Goal: Obtain resource: Download file/media

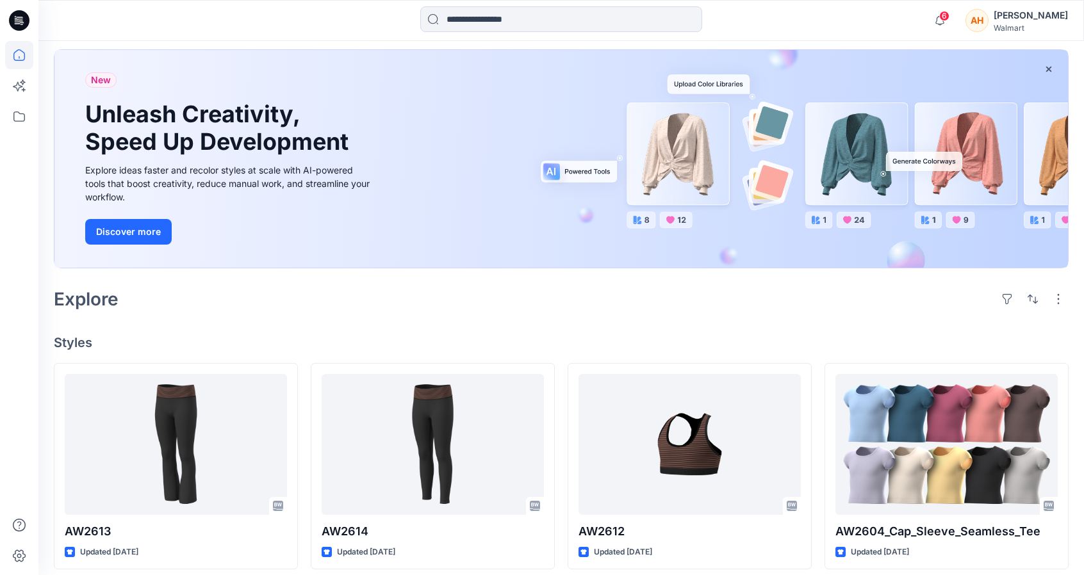
scroll to position [4, 0]
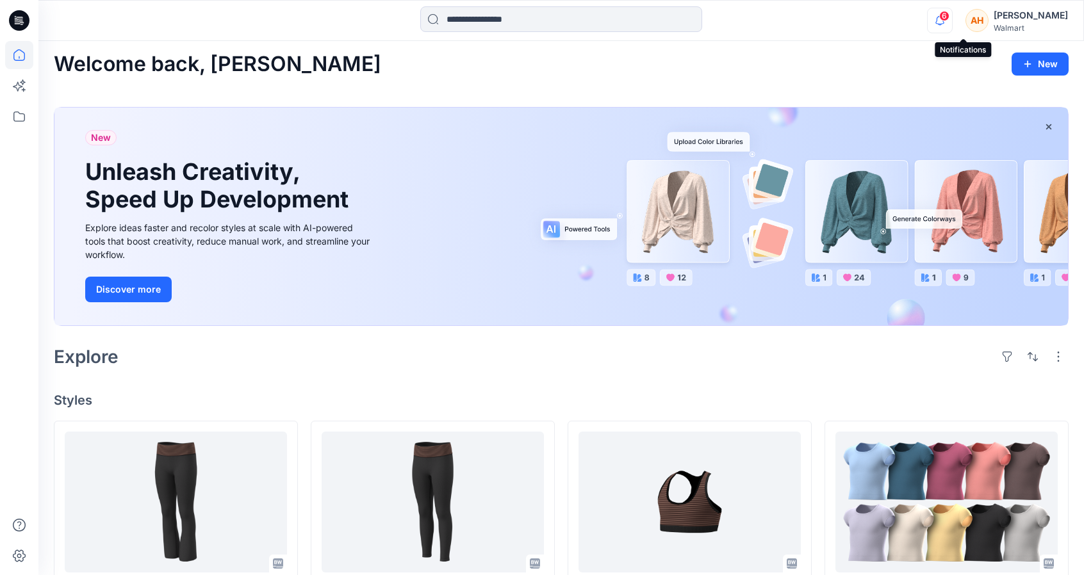
click at [944, 17] on icon "button" at bounding box center [939, 20] width 9 height 8
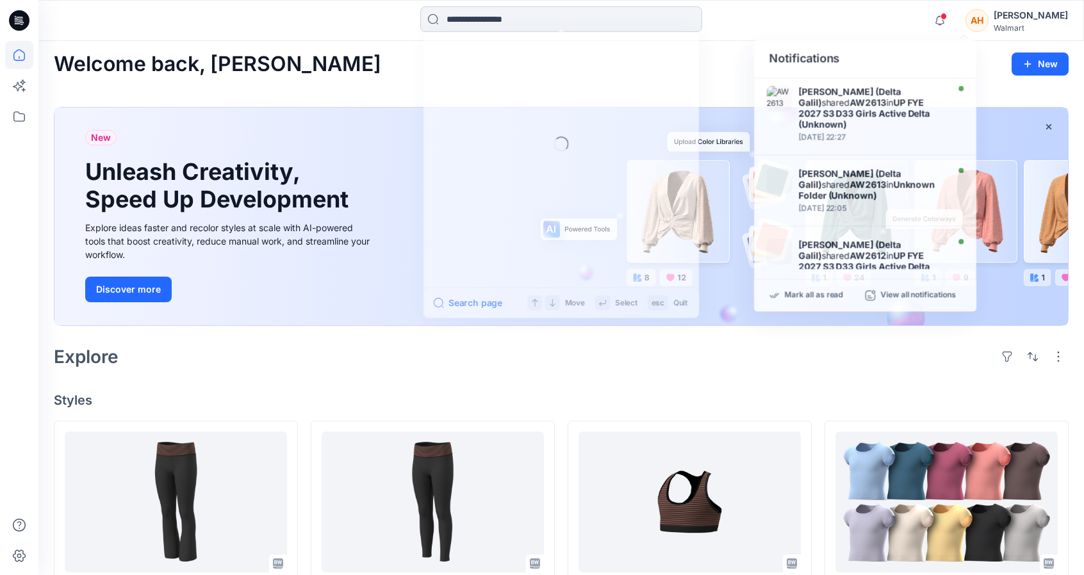
click at [493, 11] on input at bounding box center [561, 19] width 282 height 26
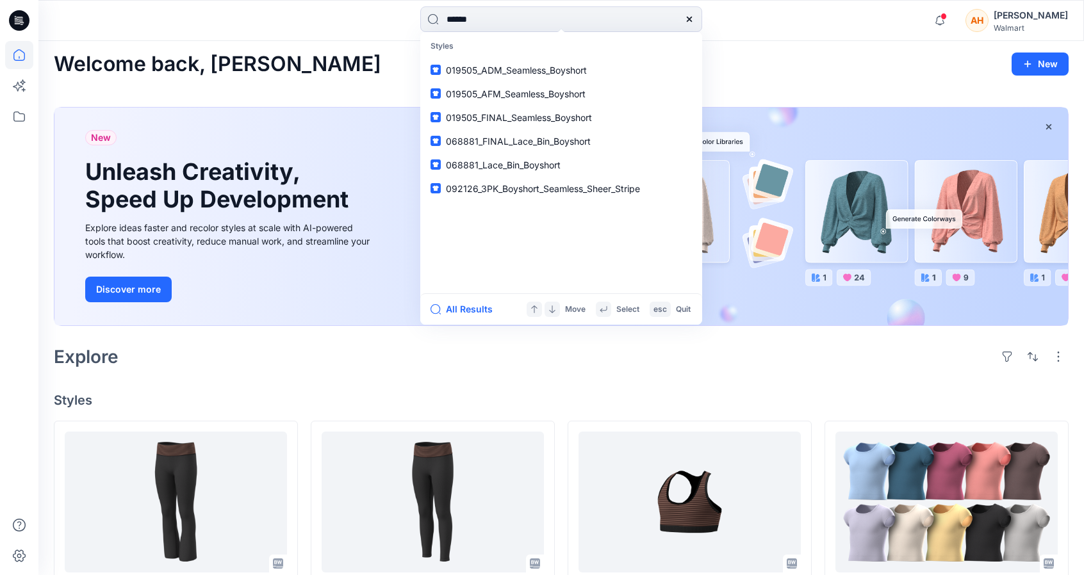
type input "*******"
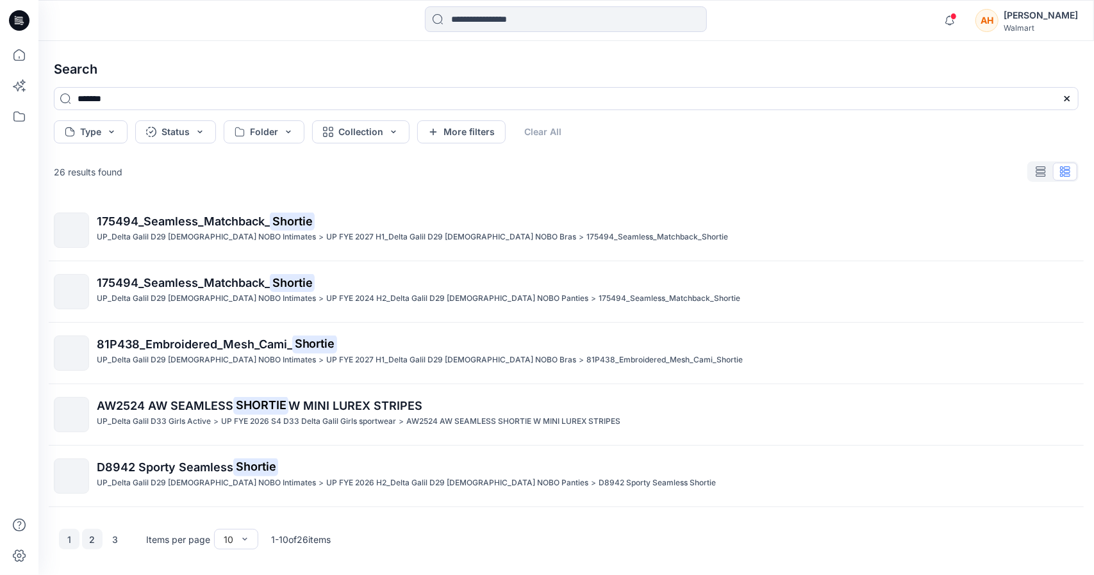
click at [88, 540] on button "2" at bounding box center [92, 539] width 21 height 21
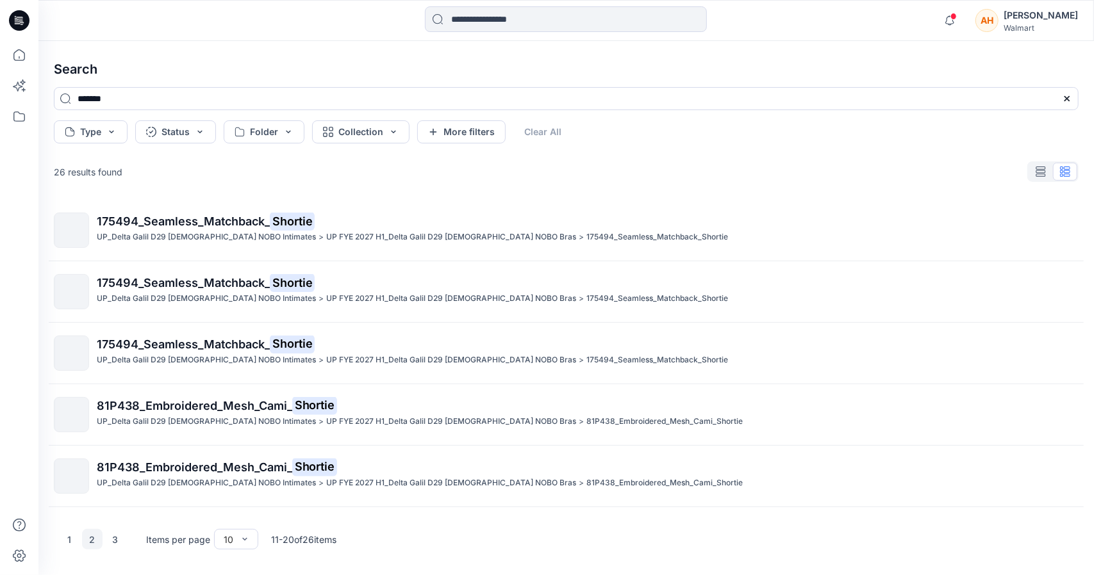
drag, startPoint x: 120, startPoint y: 497, endPoint x: 114, endPoint y: 550, distance: 54.2
drag, startPoint x: 114, startPoint y: 550, endPoint x: 784, endPoint y: 202, distance: 755.4
click at [784, 202] on div "175494_Seamless_Matchback_ Shortie UP_Delta Galil D29 [DEMOGRAPHIC_DATA] NOBO I…" at bounding box center [566, 357] width 1045 height 314
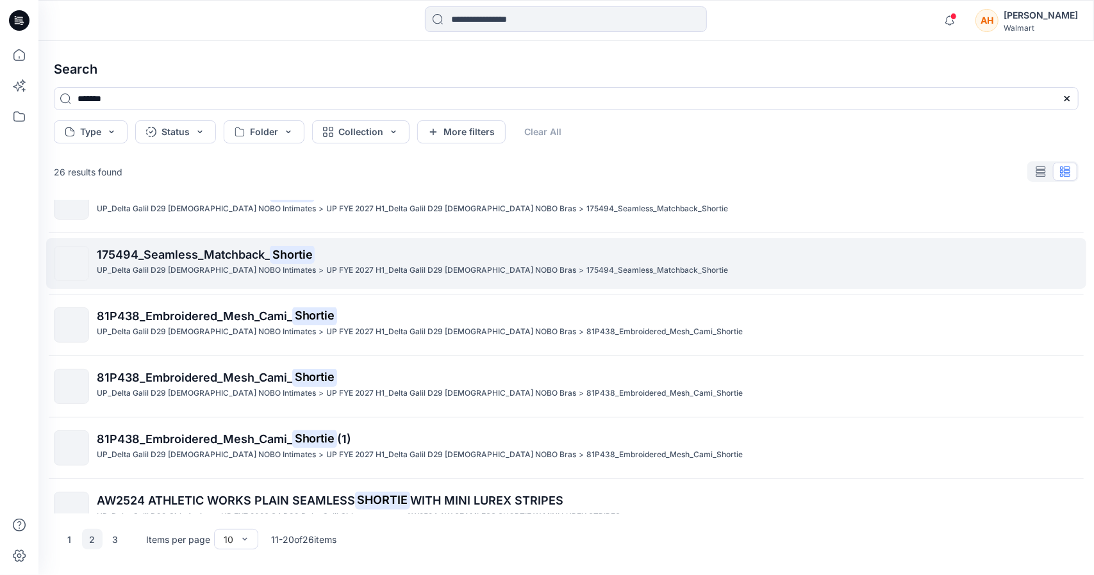
scroll to position [299, 0]
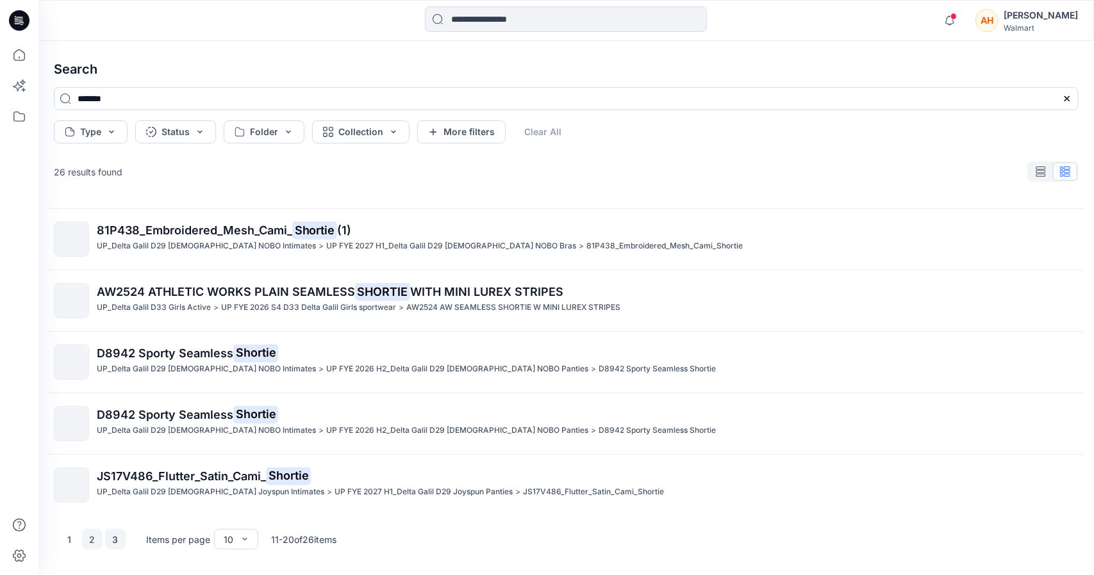
click at [117, 532] on button "3" at bounding box center [115, 539] width 21 height 21
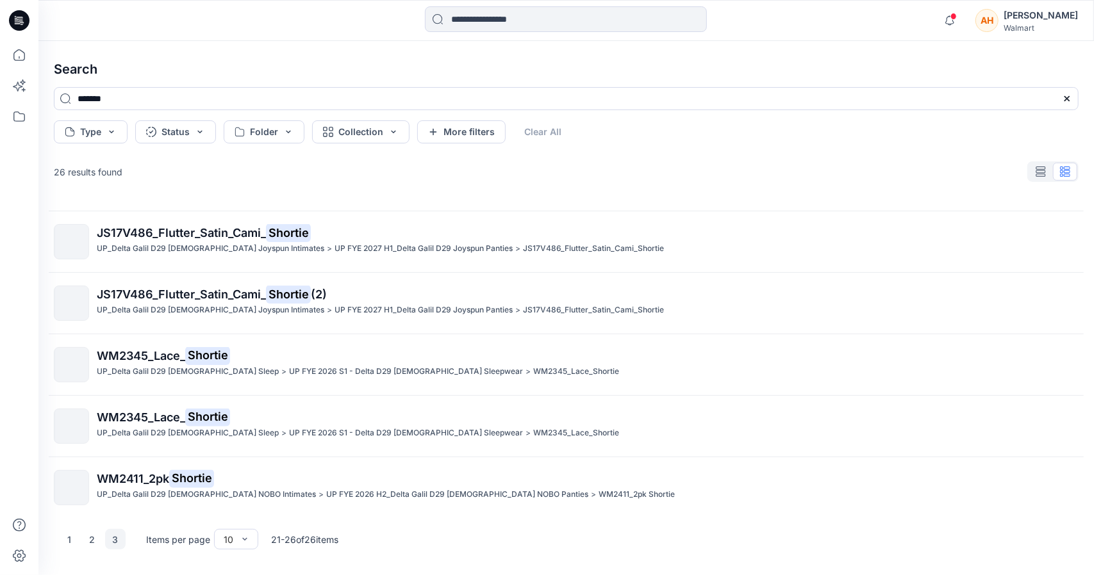
scroll to position [54, 0]
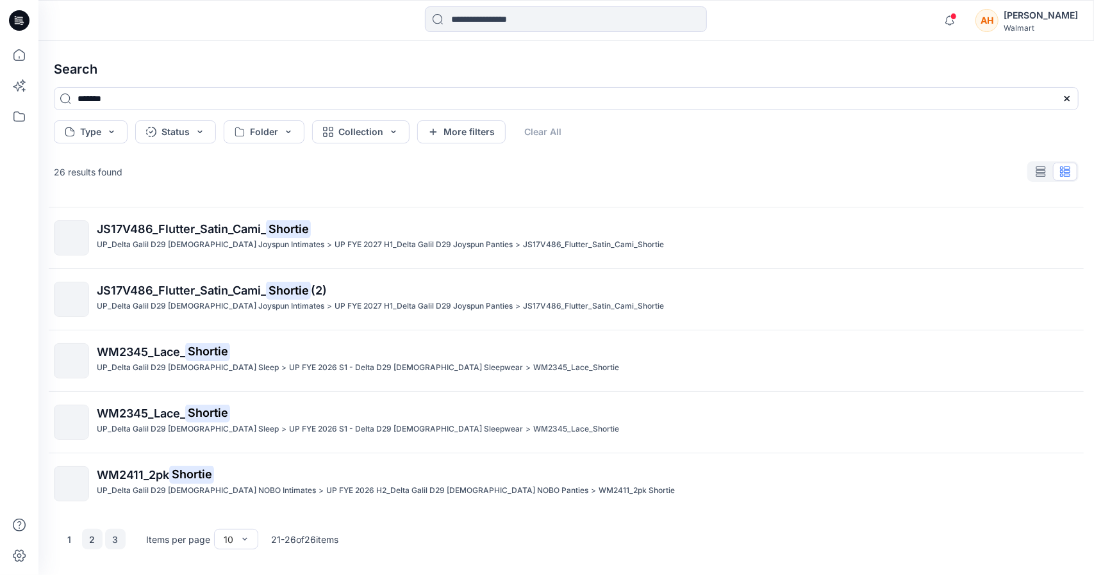
click at [88, 542] on button "2" at bounding box center [92, 539] width 21 height 21
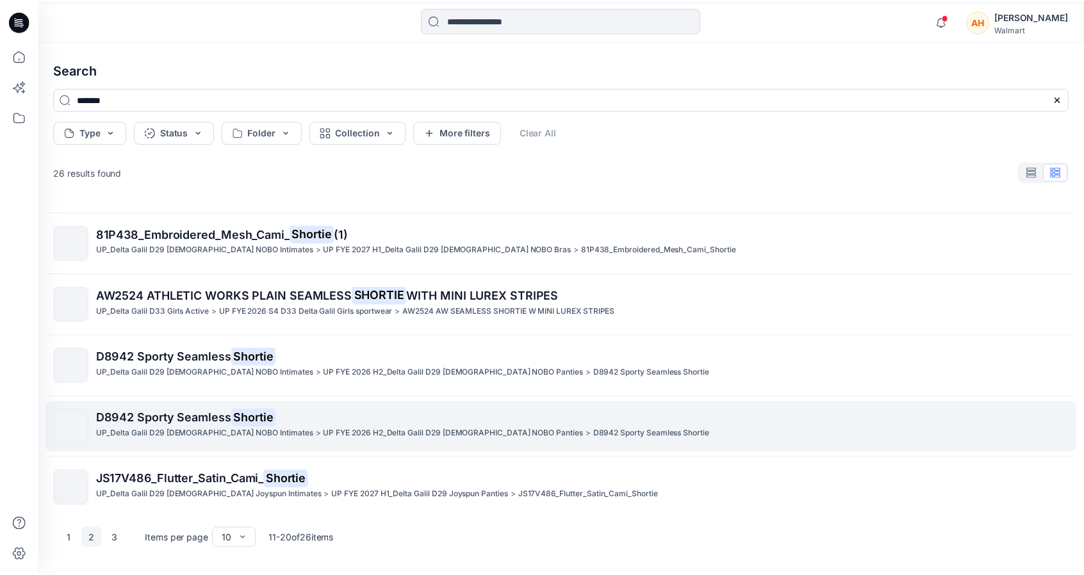
scroll to position [299, 0]
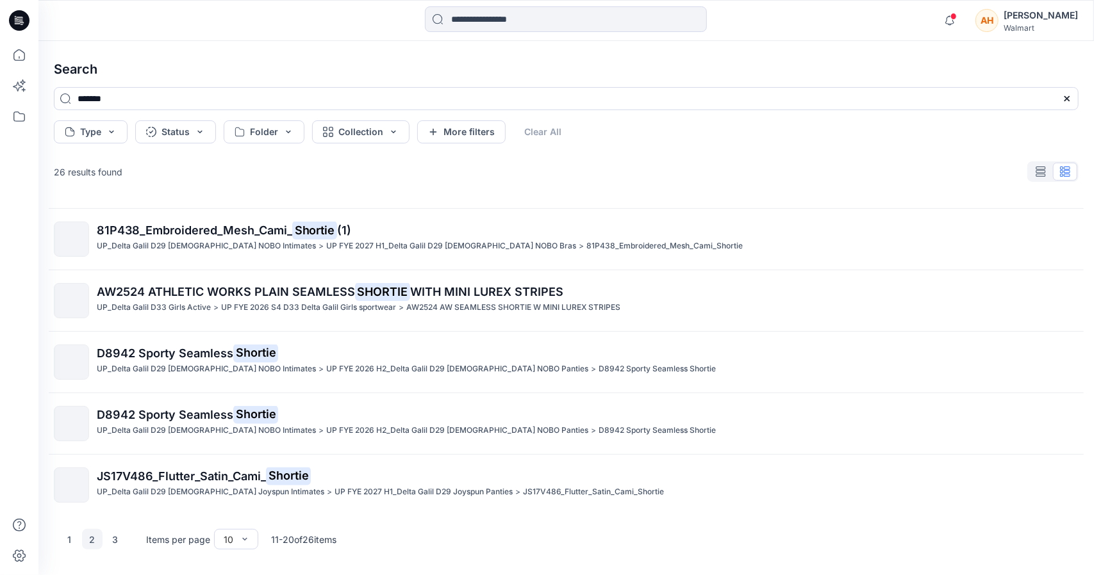
click at [109, 368] on p "UP_Delta Galil D29 [DEMOGRAPHIC_DATA] NOBO Intimates" at bounding box center [206, 369] width 219 height 13
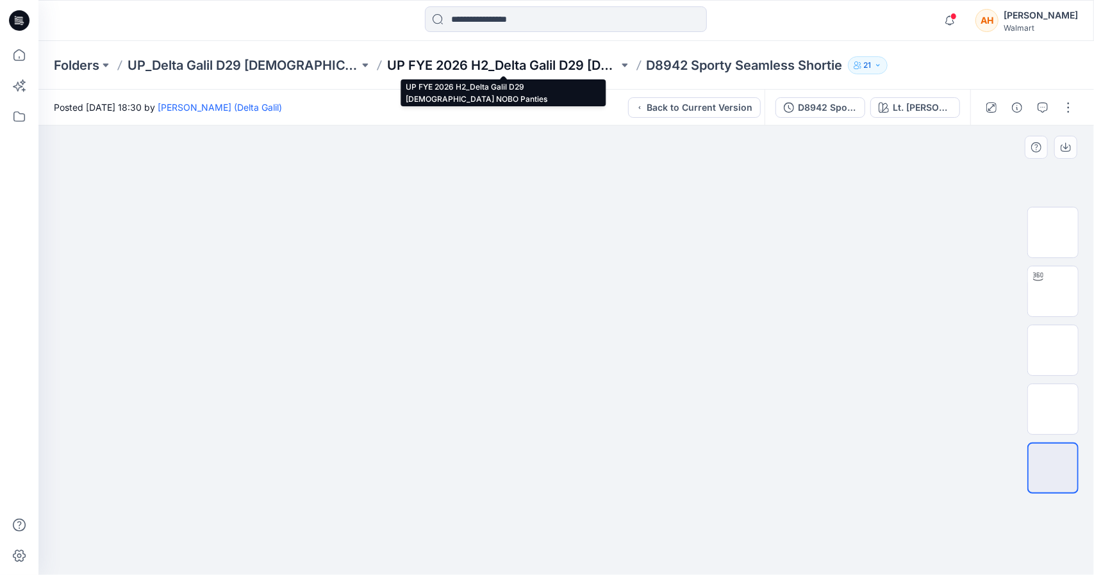
click at [475, 66] on p "UP FYE 2026 H2_Delta Galil D29 [DEMOGRAPHIC_DATA] NOBO Panties" at bounding box center [502, 65] width 231 height 18
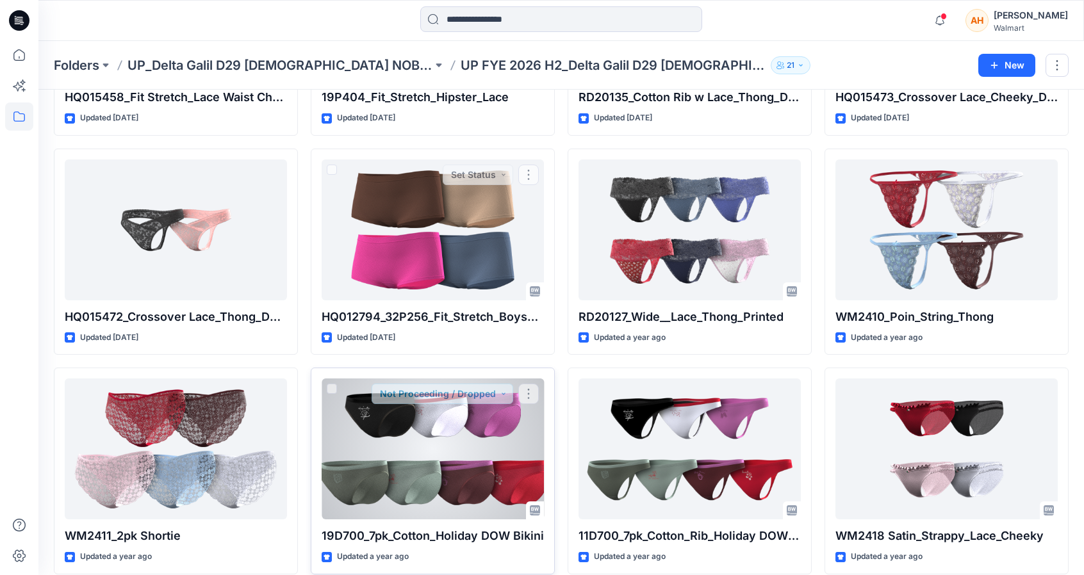
scroll to position [1588, 0]
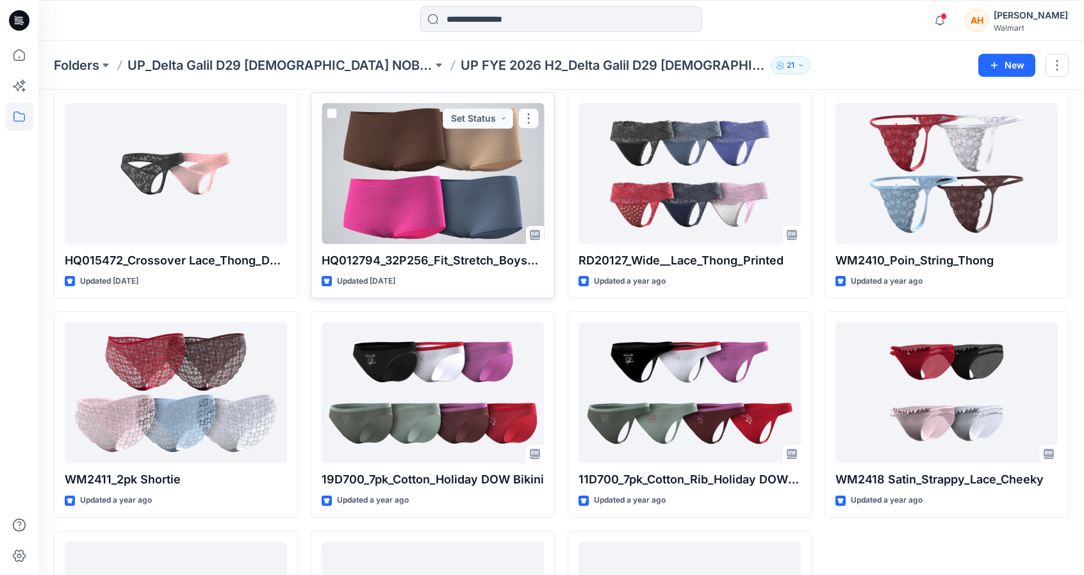
click at [388, 185] on div at bounding box center [433, 173] width 222 height 141
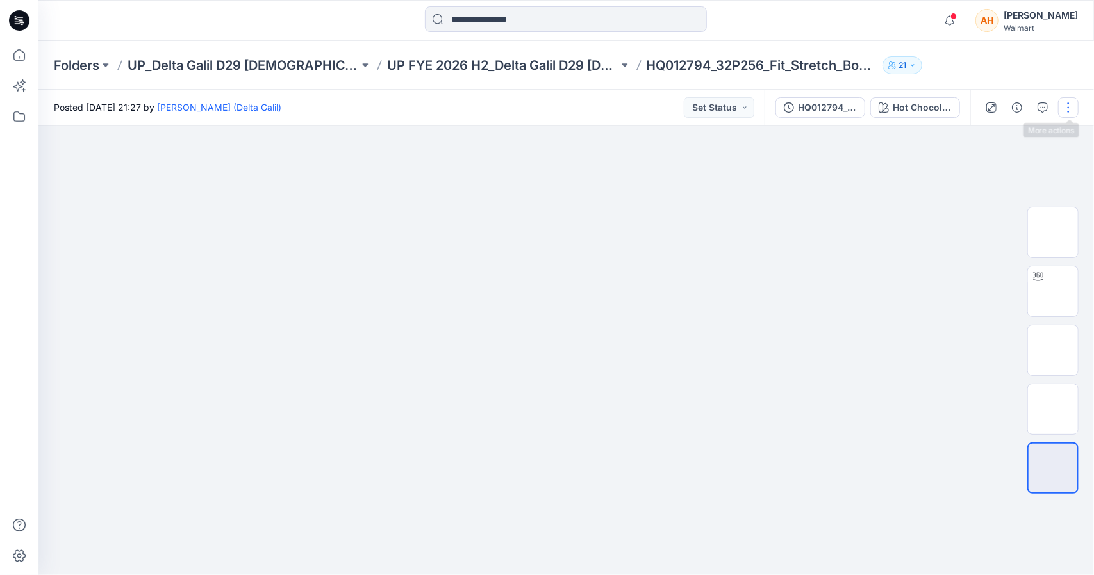
click at [1066, 111] on button "button" at bounding box center [1068, 107] width 21 height 21
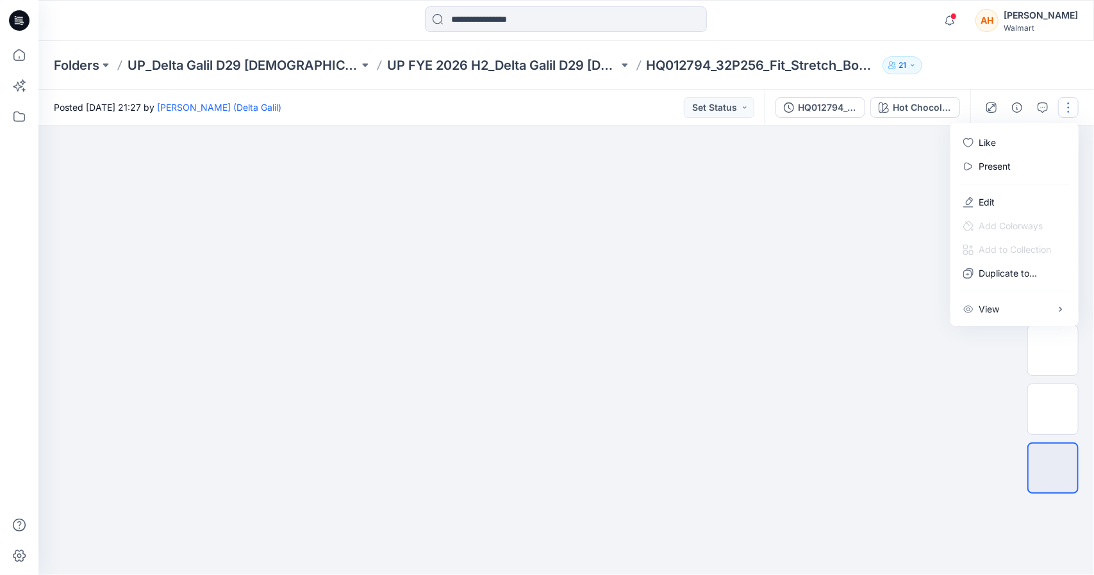
click at [815, 158] on img at bounding box center [566, 158] width 641 height 0
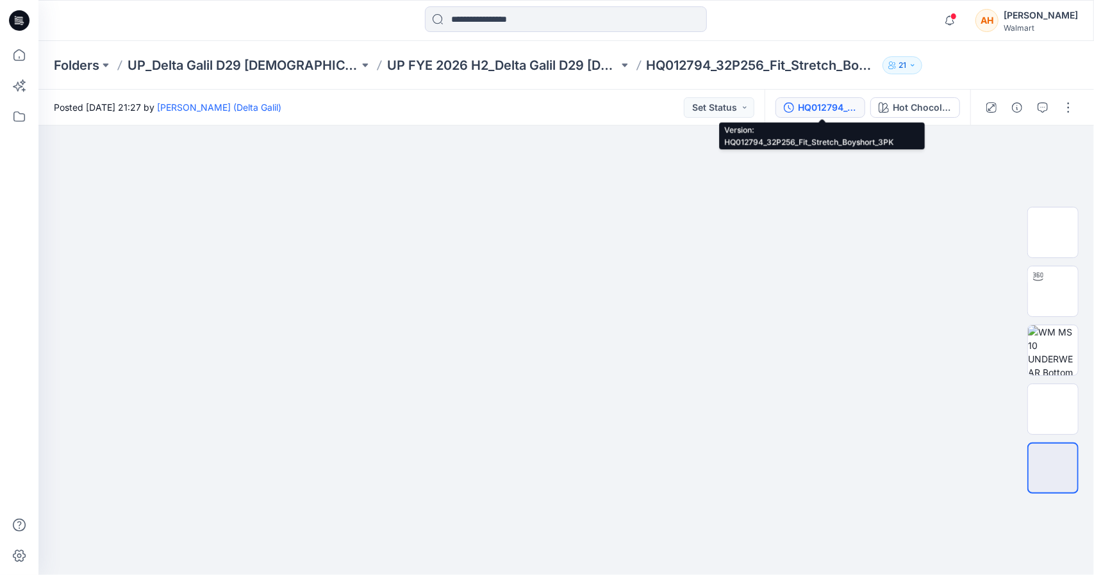
click at [843, 107] on div "HQ012794_32P256_Fit_Stretch_Boyshort_3PK" at bounding box center [827, 108] width 59 height 14
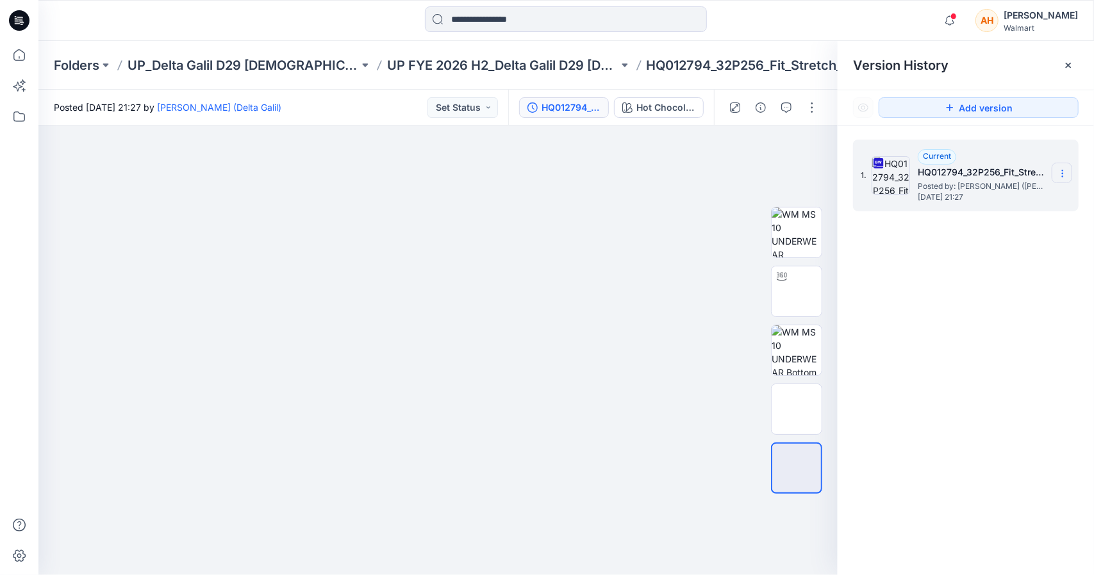
click at [1069, 179] on section at bounding box center [1061, 173] width 21 height 21
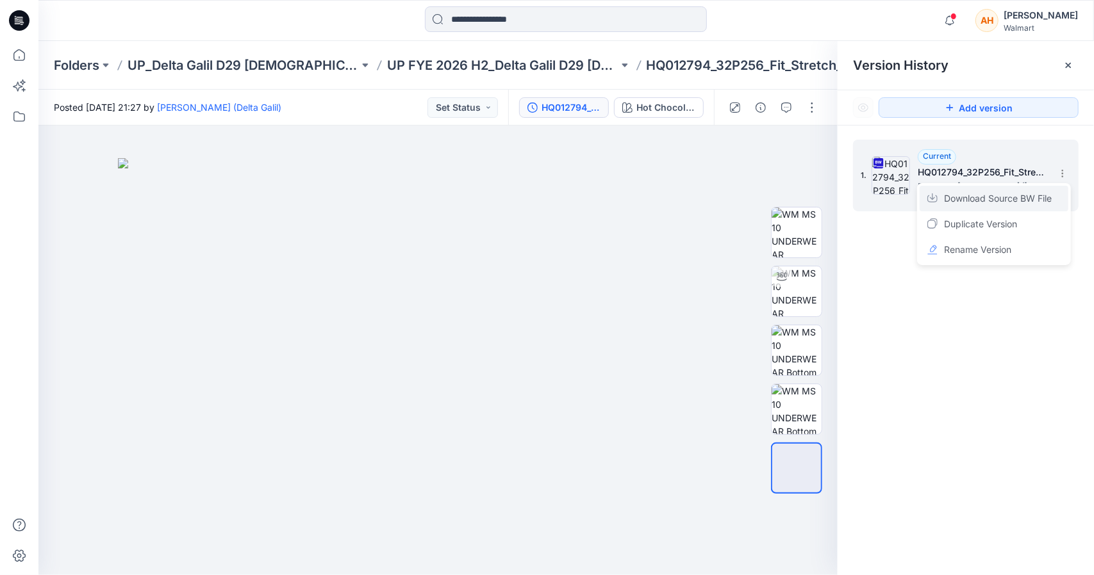
click at [980, 199] on span "Download Source BW File" at bounding box center [998, 198] width 108 height 15
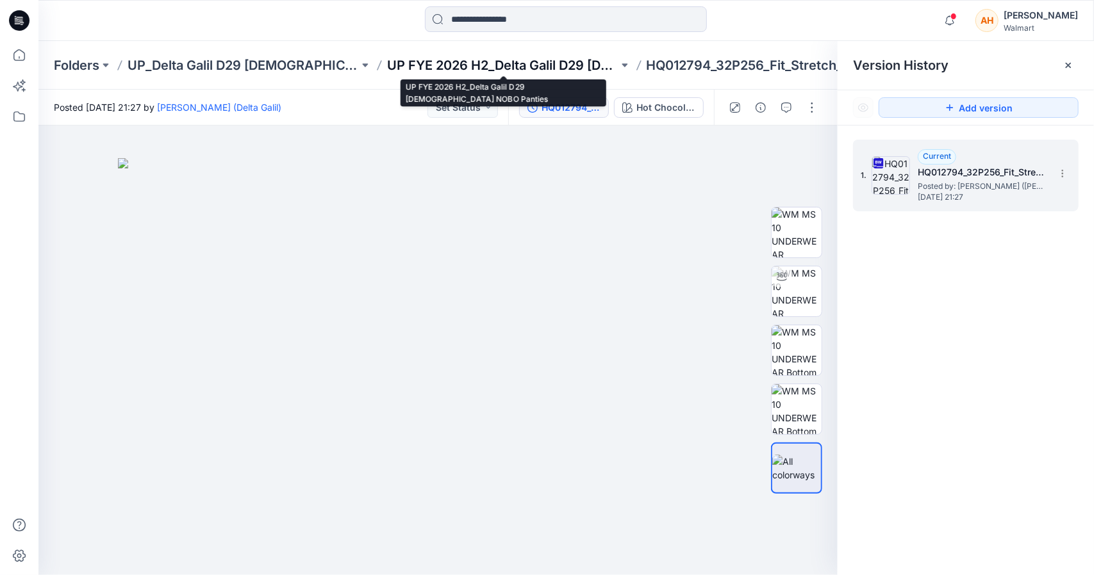
click at [455, 61] on p "UP FYE 2026 H2_Delta Galil D29 [DEMOGRAPHIC_DATA] NOBO Panties" at bounding box center [502, 65] width 231 height 18
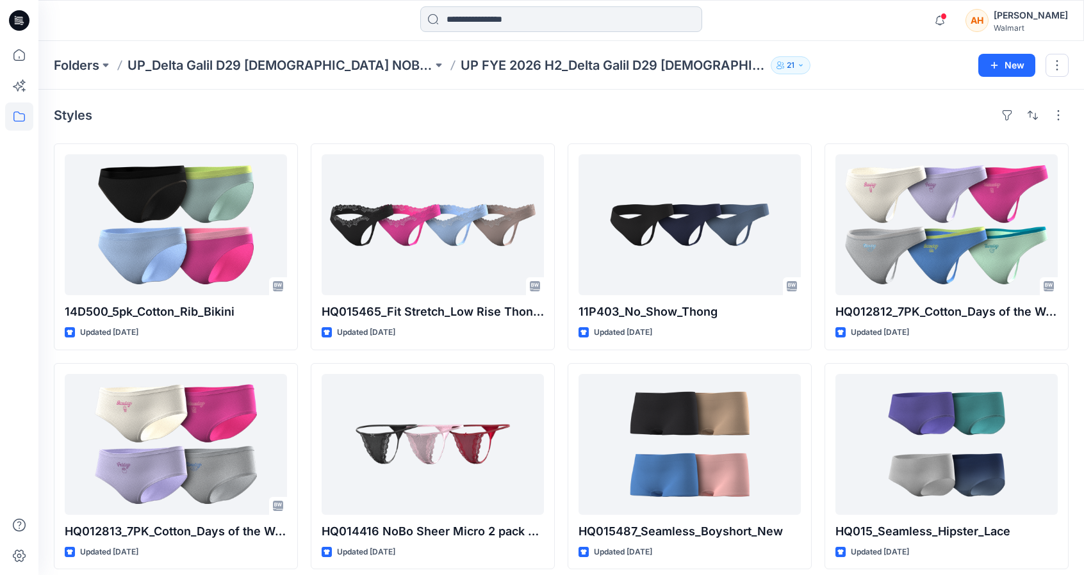
click at [605, 23] on input at bounding box center [561, 19] width 282 height 26
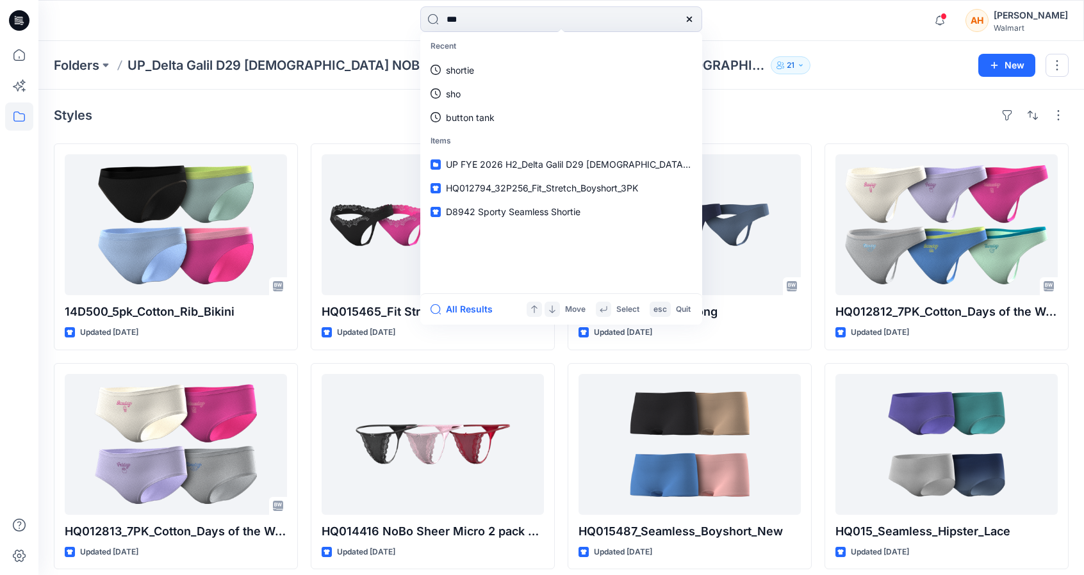
type input "****"
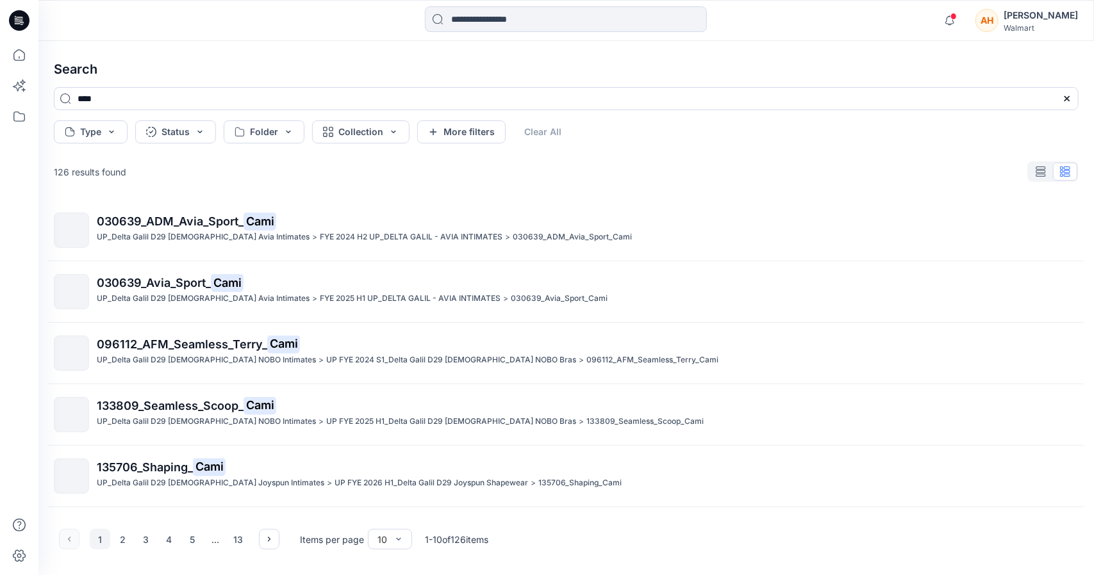
drag, startPoint x: 124, startPoint y: 540, endPoint x: 15, endPoint y: 412, distance: 168.2
drag, startPoint x: 15, startPoint y: 412, endPoint x: 537, endPoint y: 325, distance: 528.7
click at [537, 325] on div "030639_ADM_Avia_Sport_ Cami UP_Delta Galil D29 [DEMOGRAPHIC_DATA] Avia Intimate…" at bounding box center [566, 357] width 1045 height 314
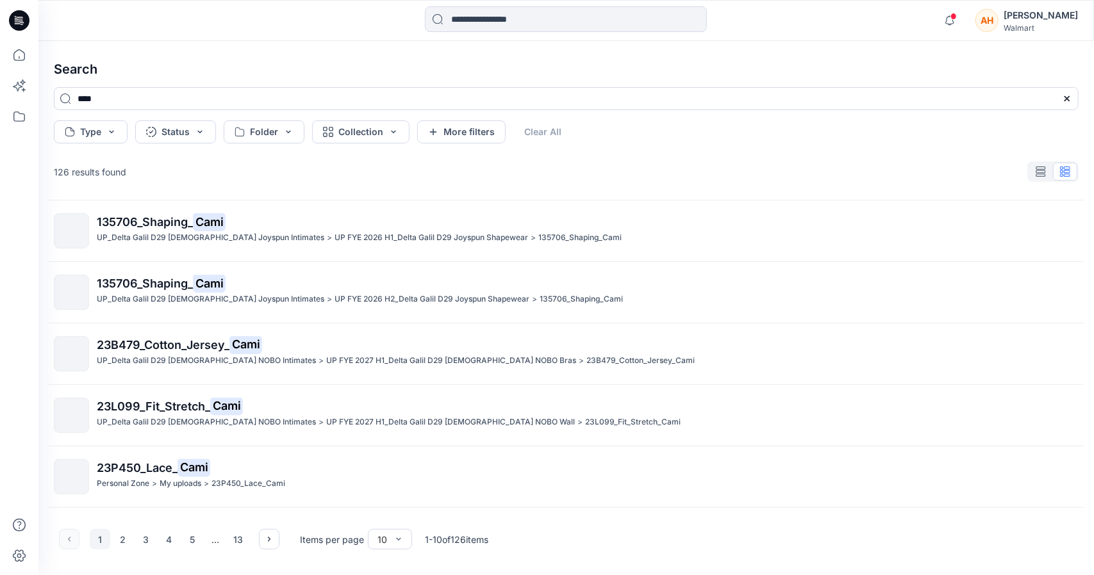
scroll to position [299, 0]
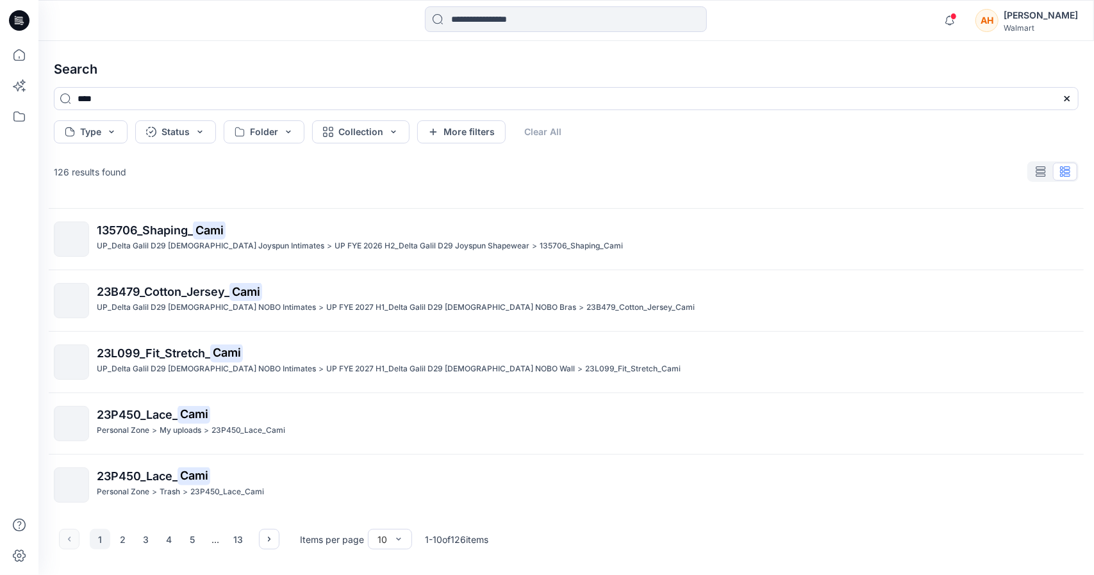
click at [281, 548] on div "1 2 3 4 5 ... 13 Items per page 10 1 - 10 of 126 items" at bounding box center [566, 539] width 1045 height 51
click at [267, 539] on icon "button" at bounding box center [269, 539] width 10 height 10
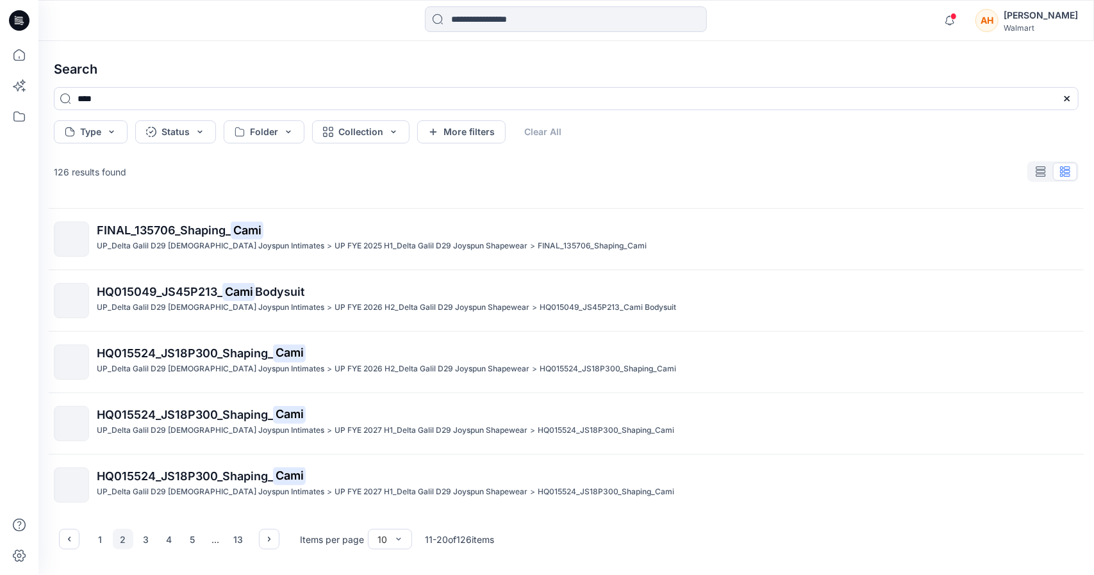
drag, startPoint x: 263, startPoint y: 539, endPoint x: 760, endPoint y: 522, distance: 496.9
click at [760, 522] on div "1 2 3 4 5 ... 13 Items per page 10 11 - 20 of 126 items" at bounding box center [566, 539] width 1045 height 51
click at [261, 538] on button "button" at bounding box center [269, 539] width 21 height 21
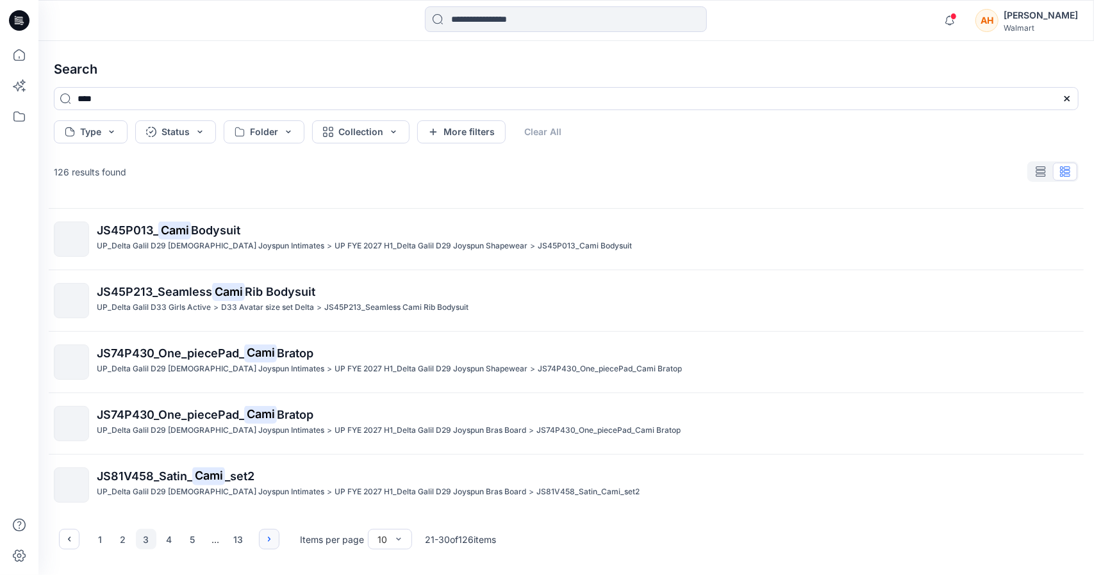
click at [265, 541] on icon "button" at bounding box center [269, 539] width 10 height 10
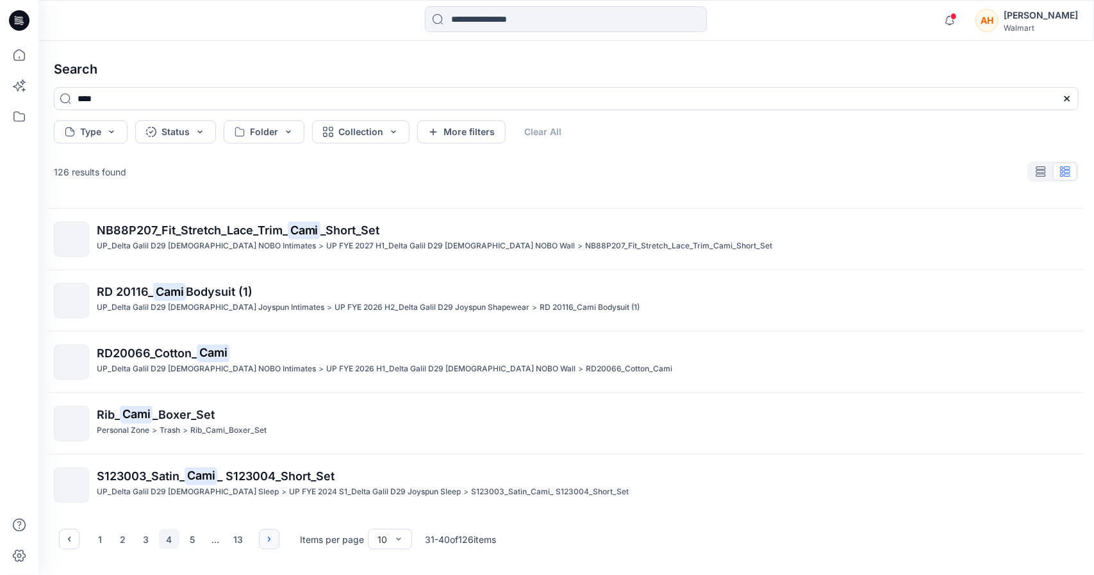
click at [267, 540] on icon "button" at bounding box center [269, 539] width 10 height 10
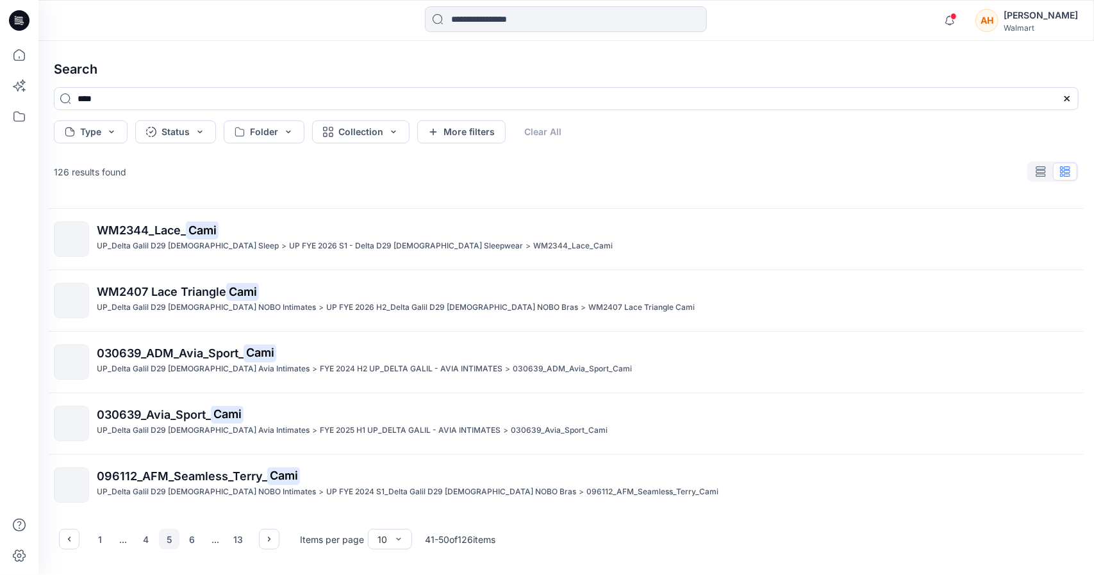
click at [258, 534] on div "1 ... 4 5 6 ... 13" at bounding box center [169, 539] width 220 height 21
click at [264, 539] on icon "button" at bounding box center [269, 539] width 10 height 10
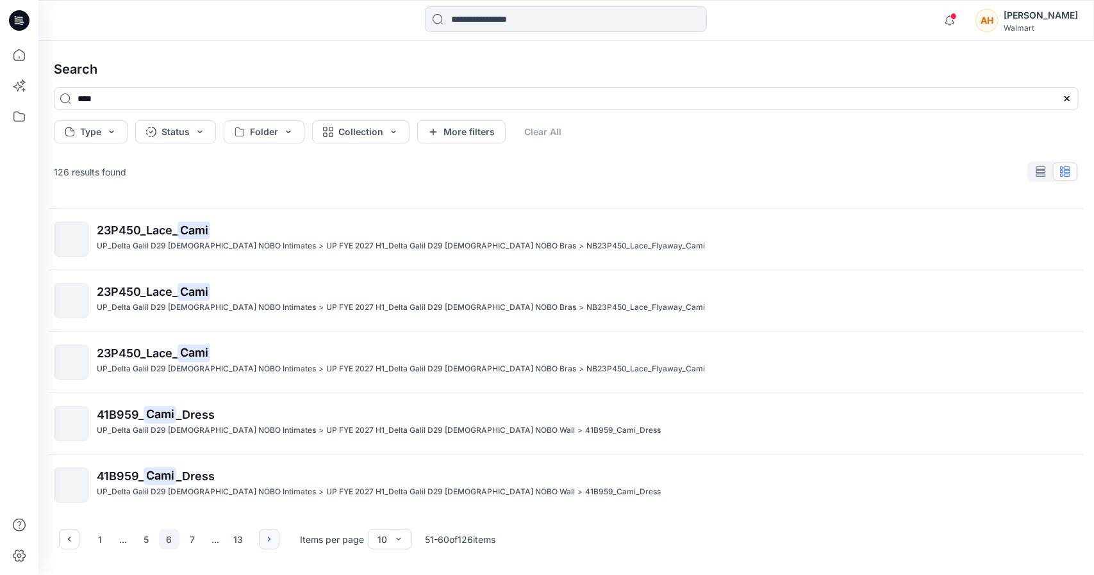
click at [270, 544] on icon "button" at bounding box center [269, 539] width 10 height 10
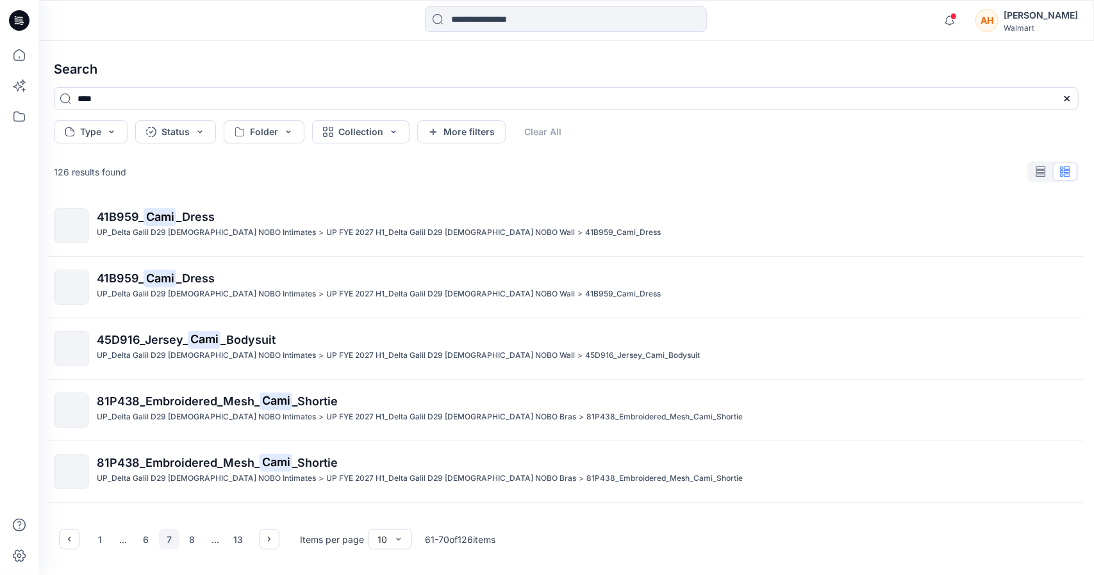
scroll to position [0, 0]
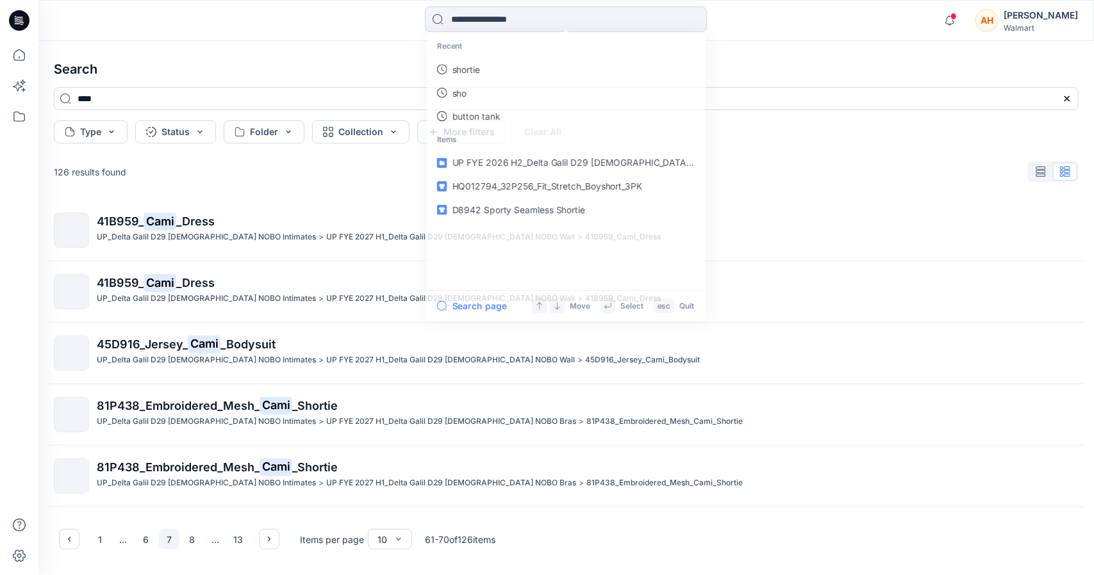
click at [451, 17] on input at bounding box center [566, 19] width 282 height 26
type input "****"
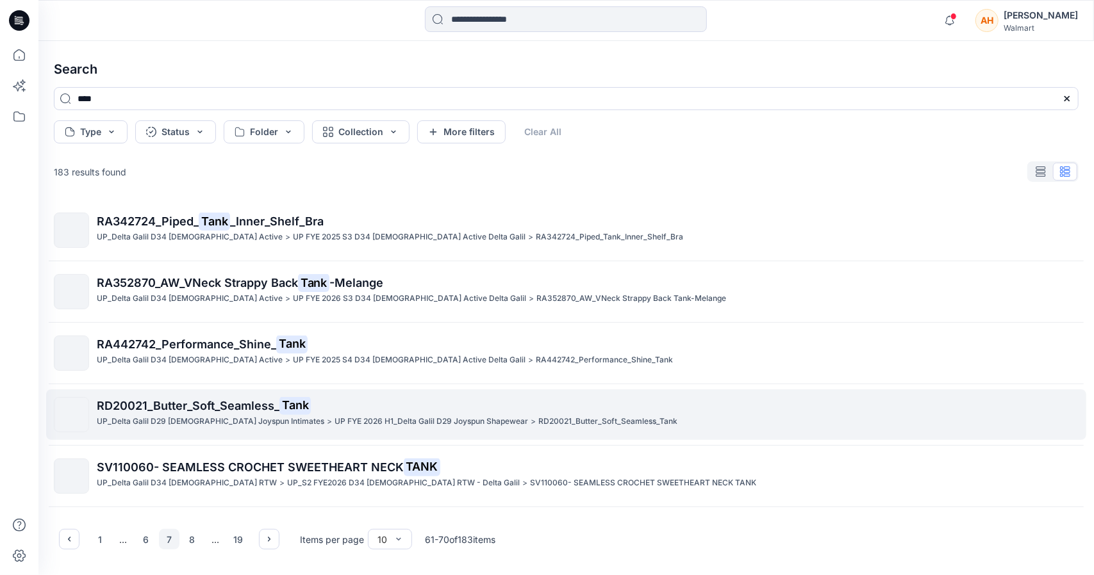
click at [218, 413] on p "RD20021_Butter_Soft_Seamless_ Tank" at bounding box center [587, 406] width 981 height 18
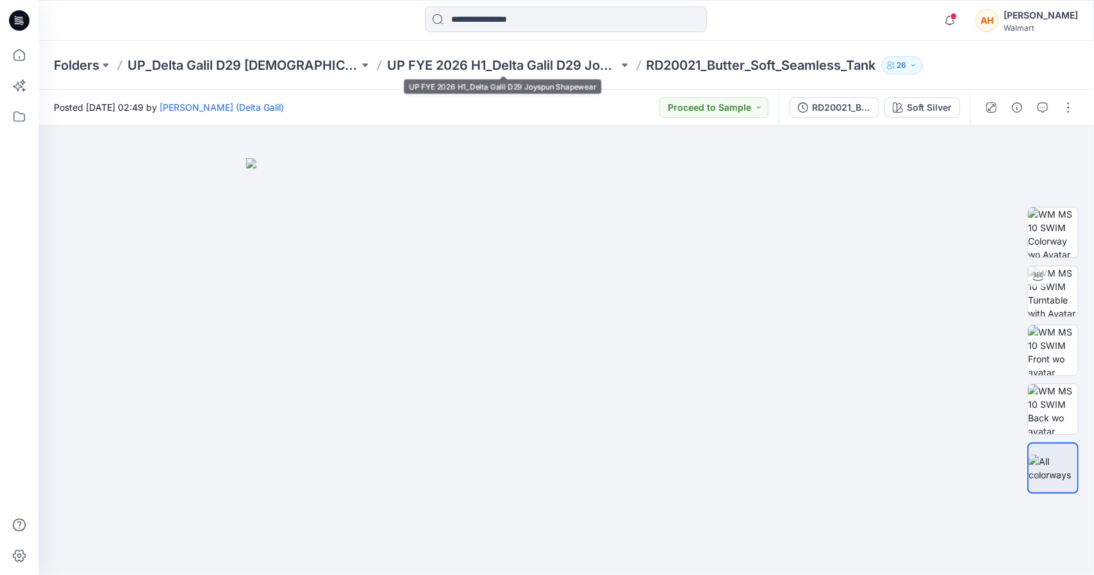
click at [548, 55] on div "Folders UP_Delta Galil D29 [DEMOGRAPHIC_DATA] Joyspun Intimates UP FYE 2026 H1_…" at bounding box center [565, 65] width 1055 height 49
click at [548, 60] on p "UP FYE 2026 H1_Delta Galil D29 Joyspun Shapewear" at bounding box center [502, 65] width 231 height 18
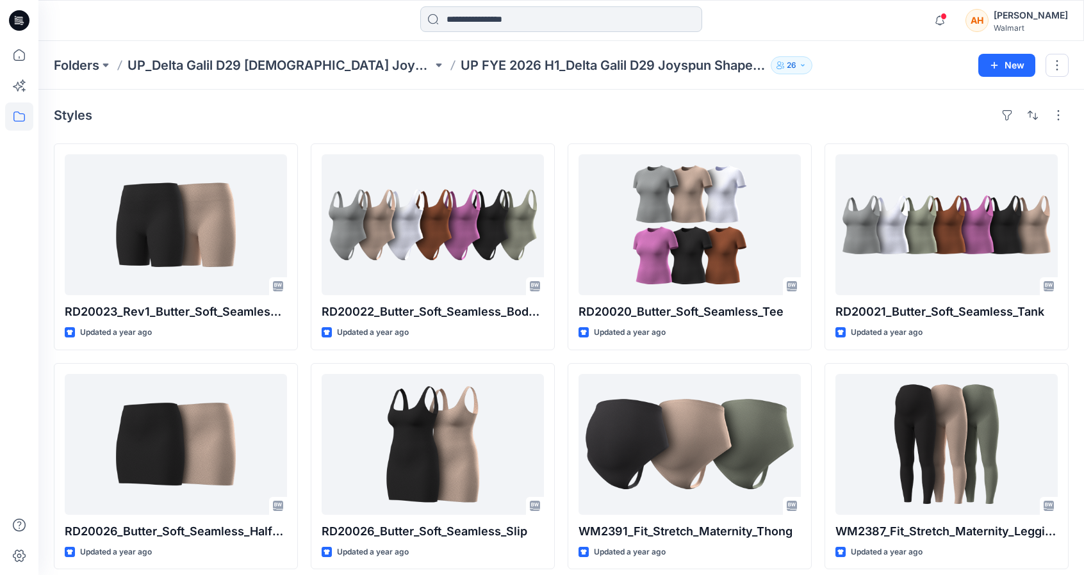
click at [481, 12] on input at bounding box center [561, 19] width 282 height 26
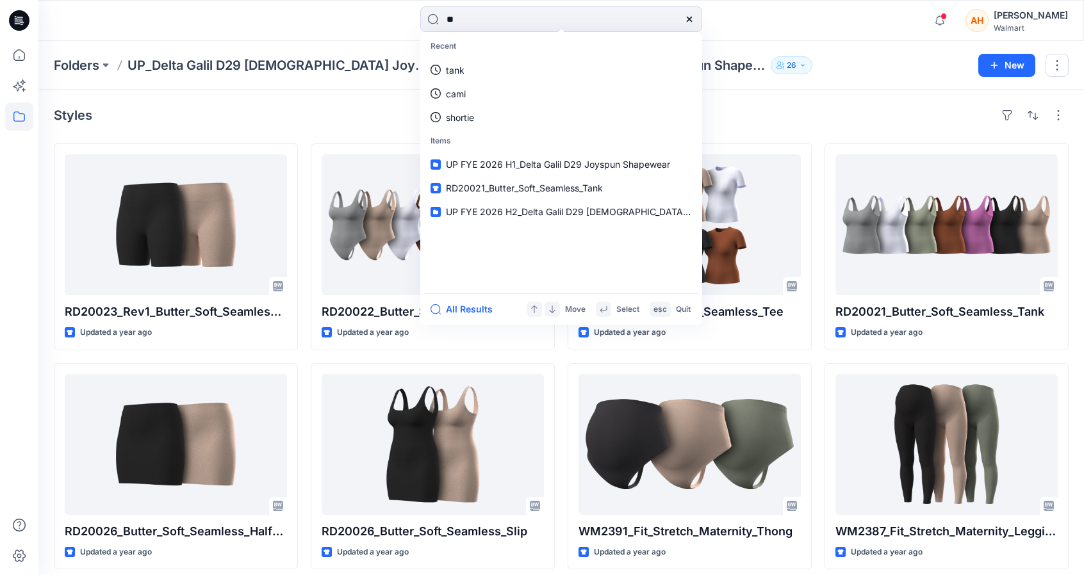
type input "***"
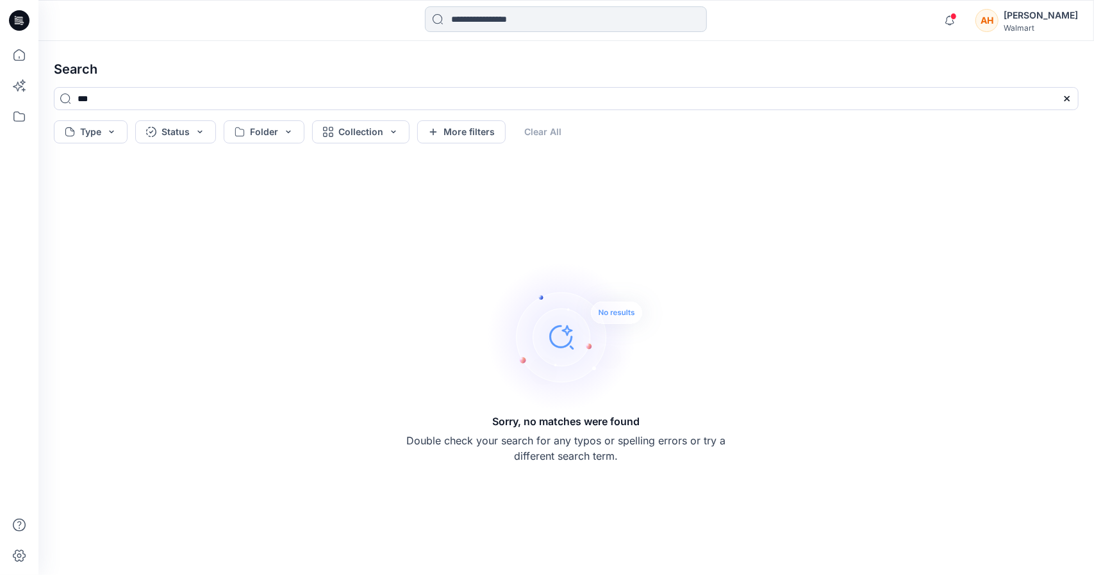
click at [491, 27] on input at bounding box center [566, 19] width 282 height 26
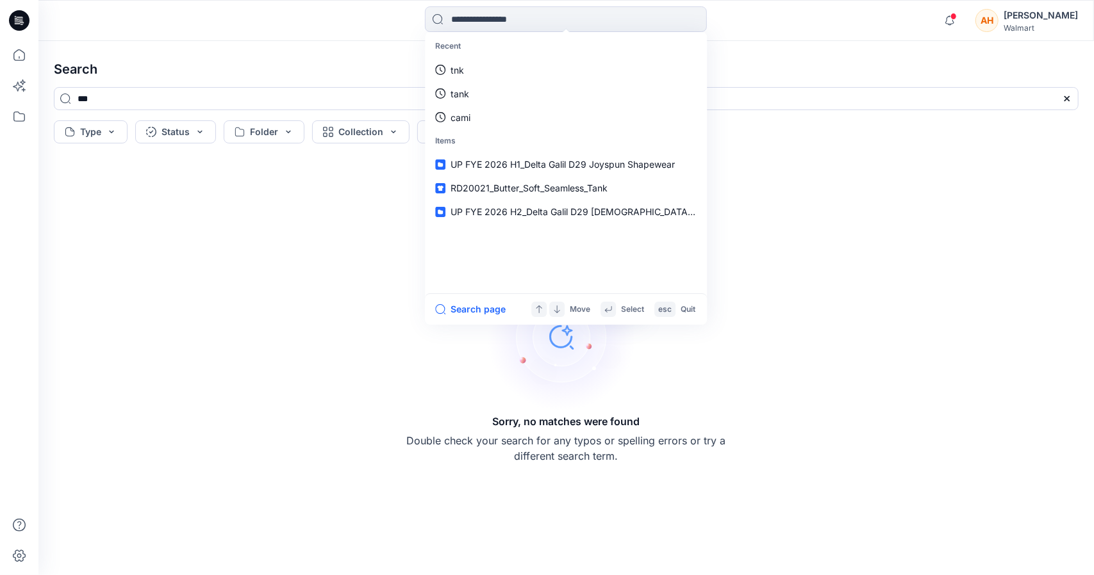
click at [354, 47] on div "Search *** Type Status Folder Collection More filters Clear All Sorry, no match…" at bounding box center [565, 308] width 1055 height 534
click at [467, 17] on input at bounding box center [566, 19] width 282 height 26
click at [560, 97] on link "tank" at bounding box center [565, 94] width 277 height 24
type input "****"
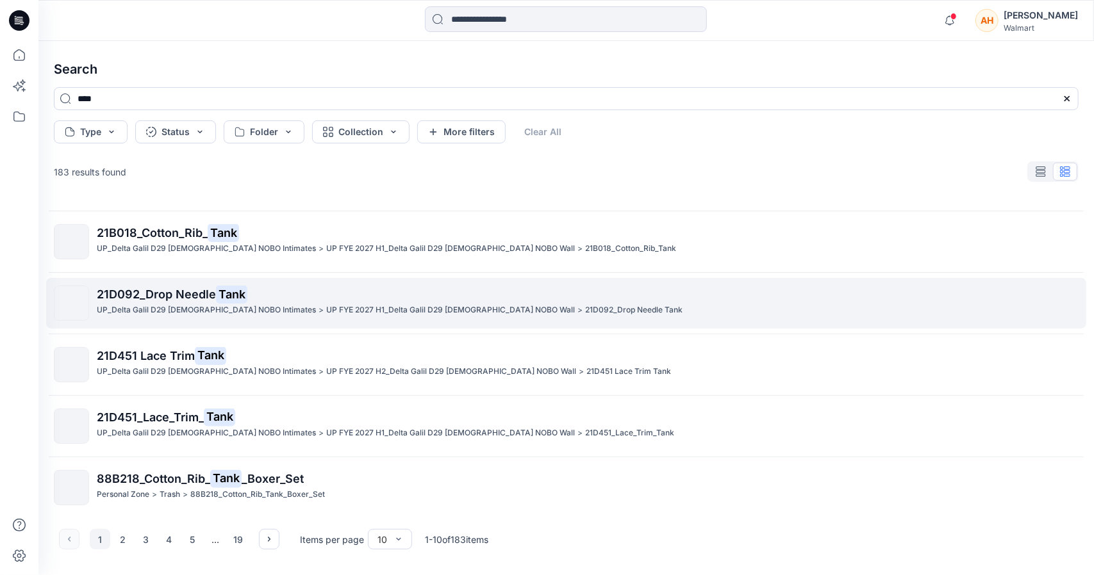
scroll to position [299, 0]
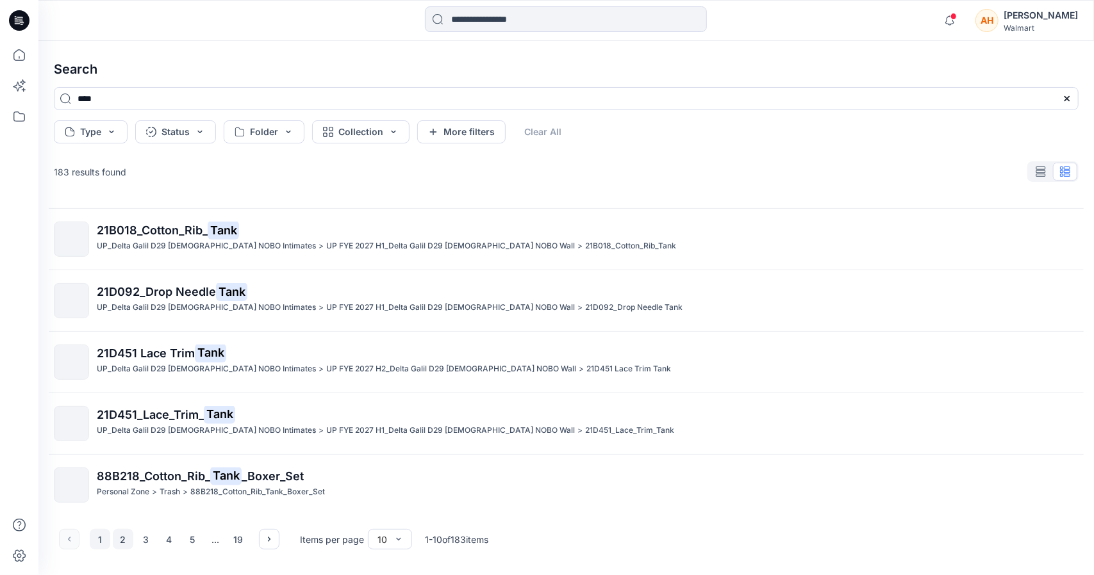
click at [122, 540] on button "2" at bounding box center [123, 539] width 21 height 21
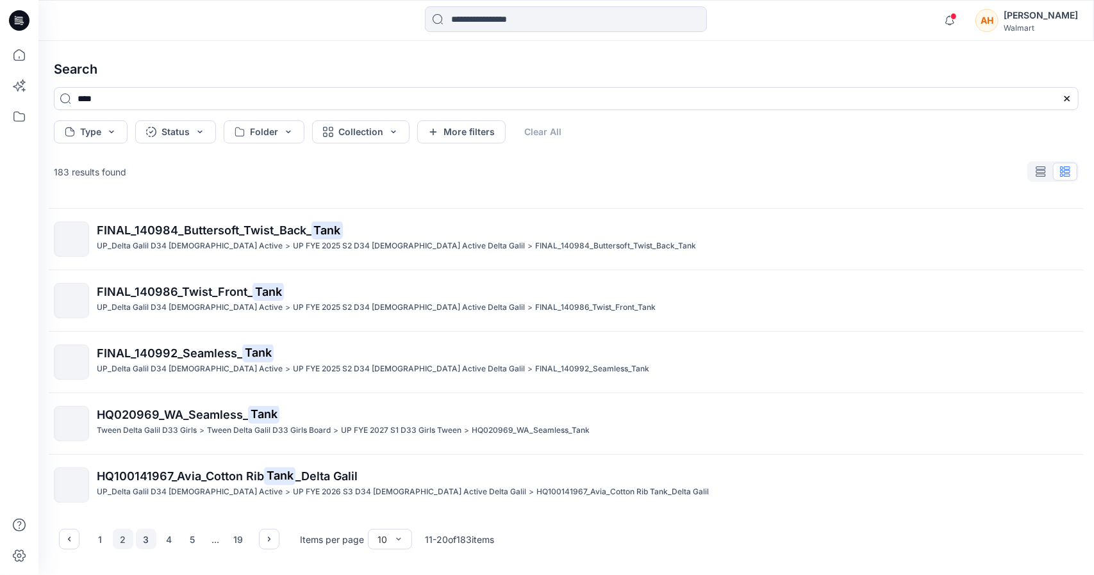
click at [155, 541] on button "3" at bounding box center [146, 539] width 21 height 21
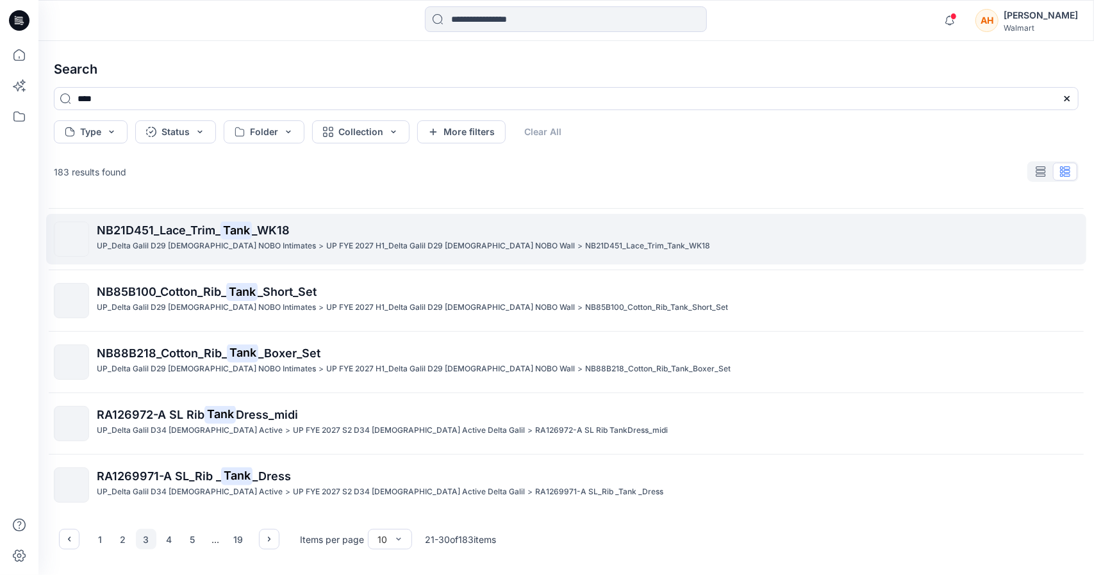
click at [114, 233] on span "NB21D451_Lace_Trim_" at bounding box center [159, 230] width 124 height 13
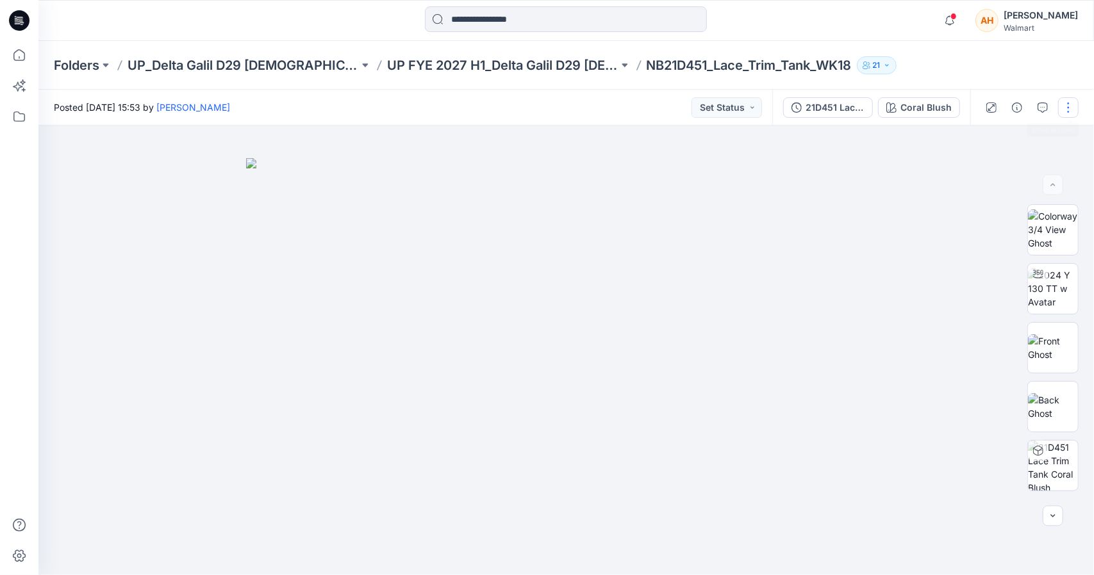
click at [1069, 109] on button "button" at bounding box center [1068, 107] width 21 height 21
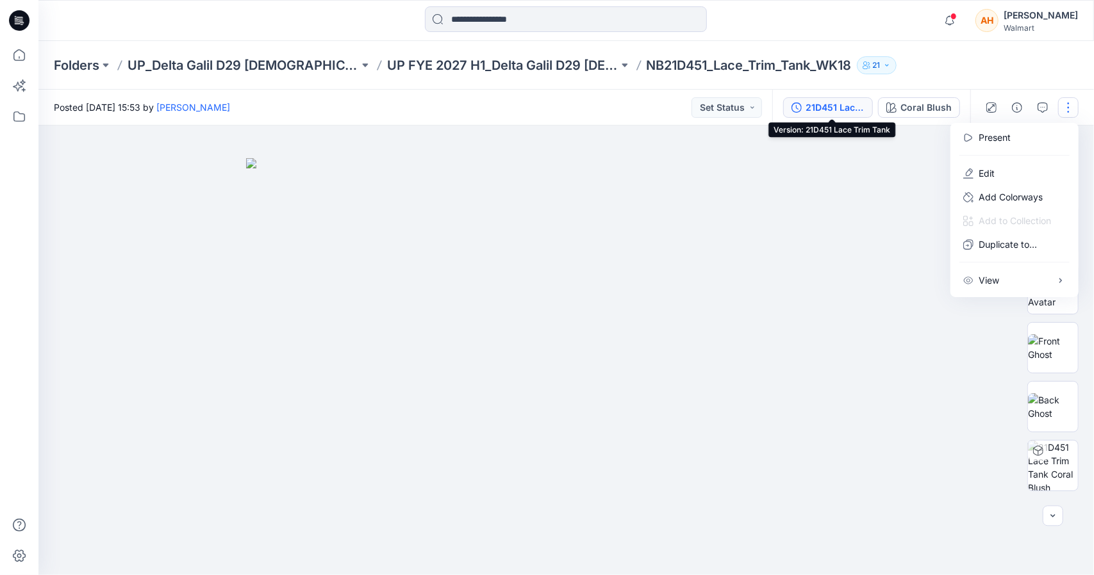
click at [851, 105] on div "21D451 Lace Trim Tank" at bounding box center [834, 108] width 59 height 14
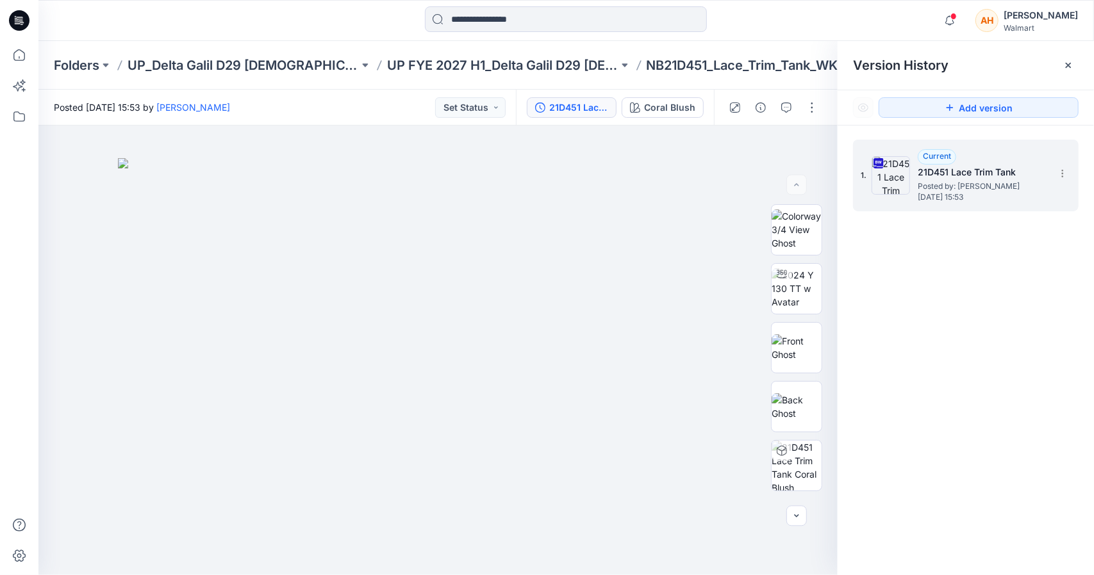
click at [1078, 169] on div "1. Current 21D451 Lace Trim Tank Posted by: [PERSON_NAME] [DATE] 15:53" at bounding box center [966, 176] width 226 height 72
click at [1069, 169] on section at bounding box center [1061, 173] width 21 height 21
click at [994, 198] on span "Download Source BW File" at bounding box center [998, 198] width 108 height 15
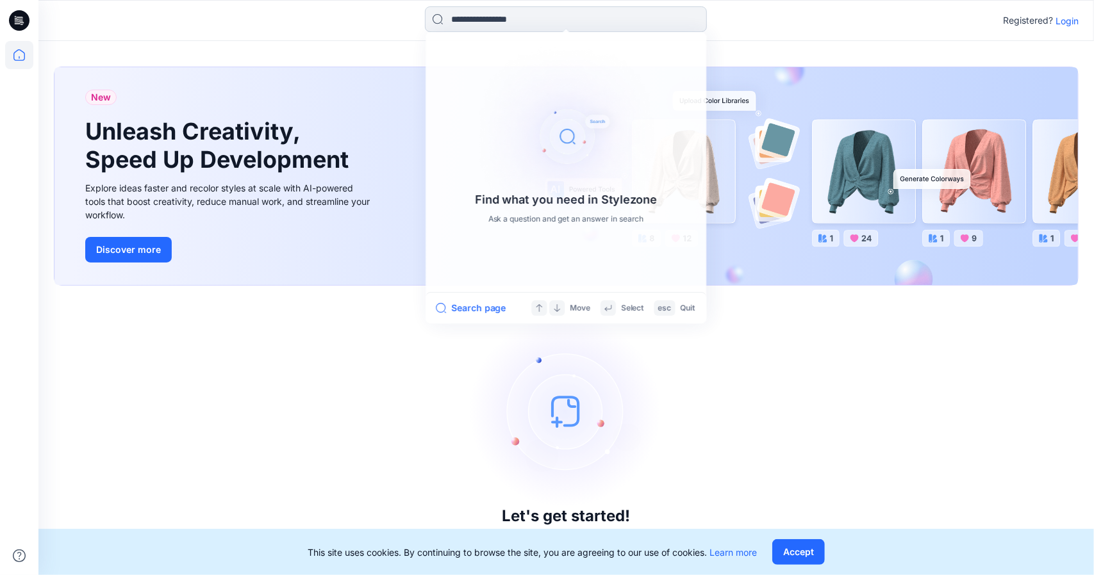
click at [451, 10] on input at bounding box center [566, 19] width 282 height 26
type input "*****"
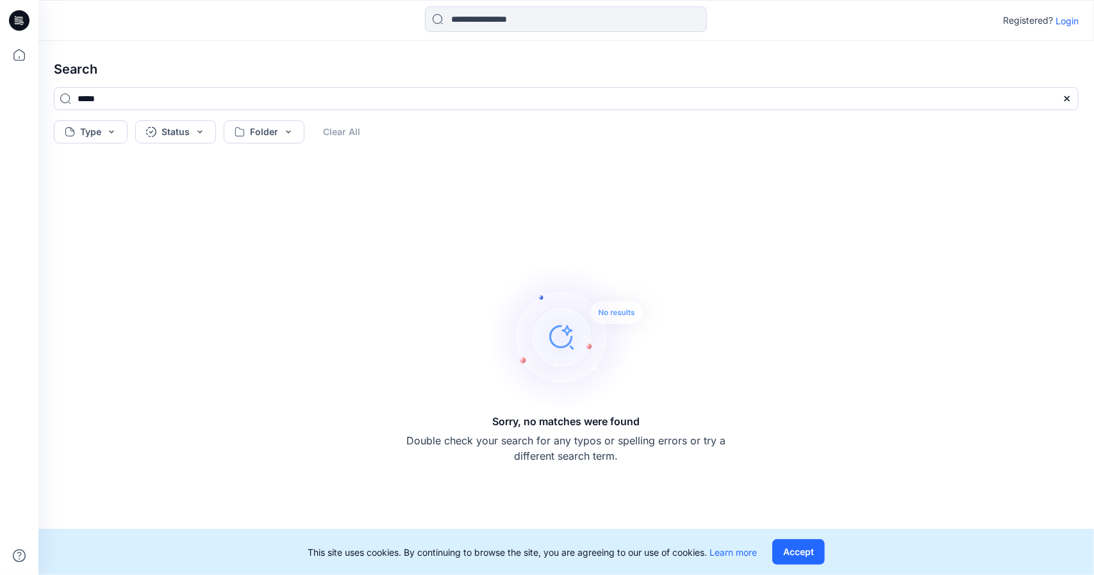
click at [27, 17] on icon at bounding box center [19, 20] width 21 height 21
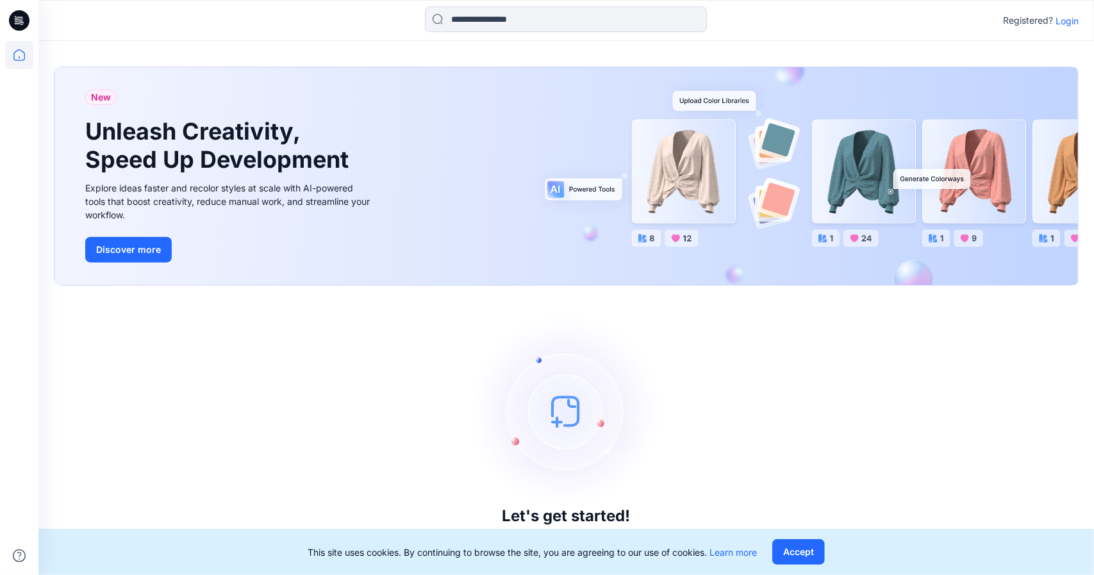
drag, startPoint x: 27, startPoint y: 17, endPoint x: 359, endPoint y: 119, distance: 347.0
click at [368, 131] on div "New Unleash Creativity, Speed Up Development Explore ideas faster and recolor s…" at bounding box center [229, 176] width 309 height 218
click at [1073, 24] on p "Login" at bounding box center [1066, 20] width 23 height 13
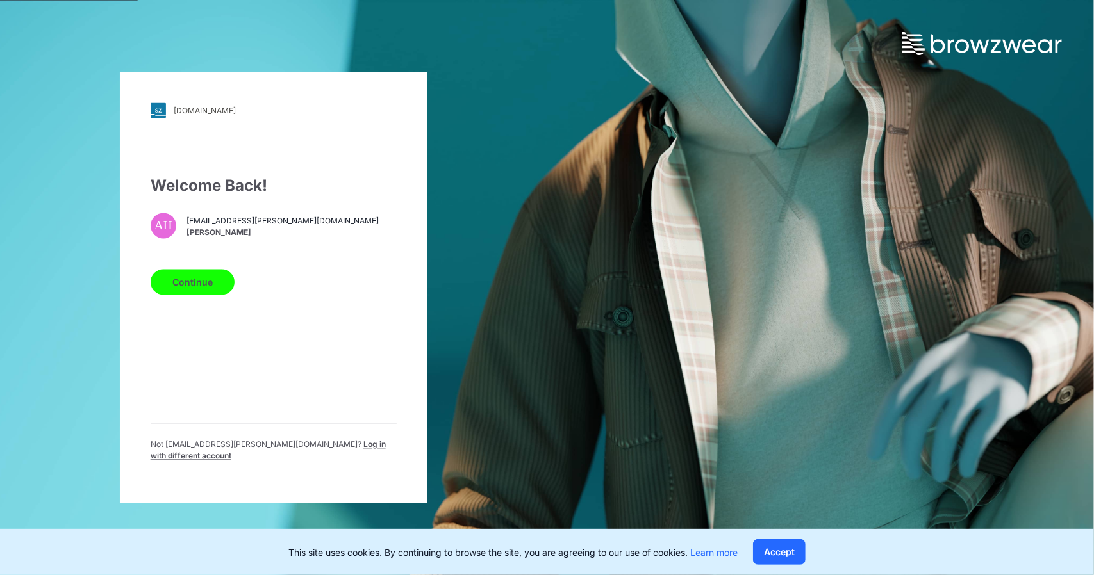
click at [167, 293] on button "Continue" at bounding box center [193, 283] width 84 height 26
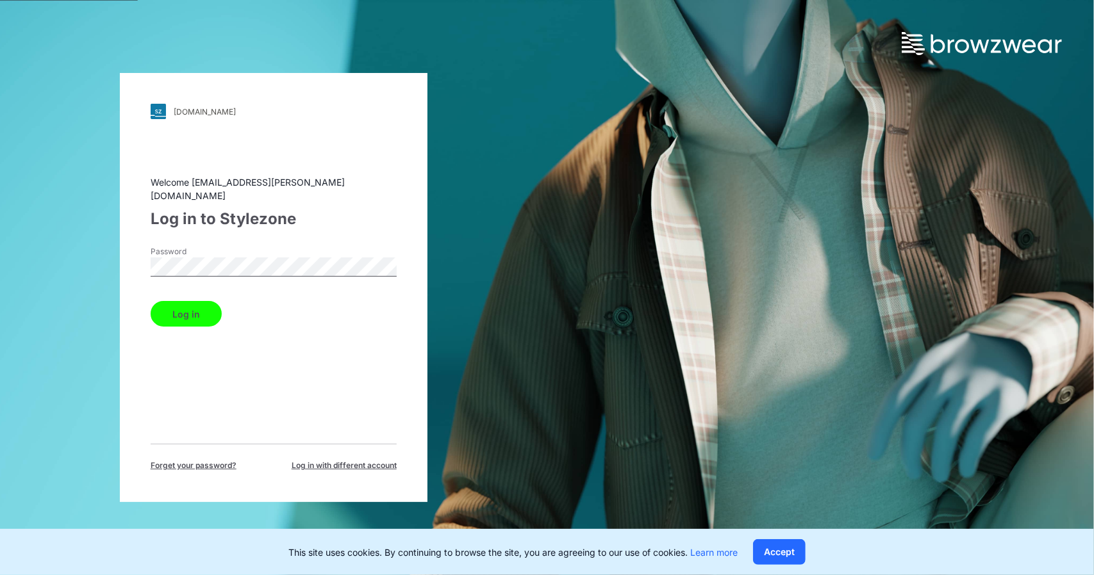
click at [170, 309] on button "Log in" at bounding box center [186, 314] width 71 height 26
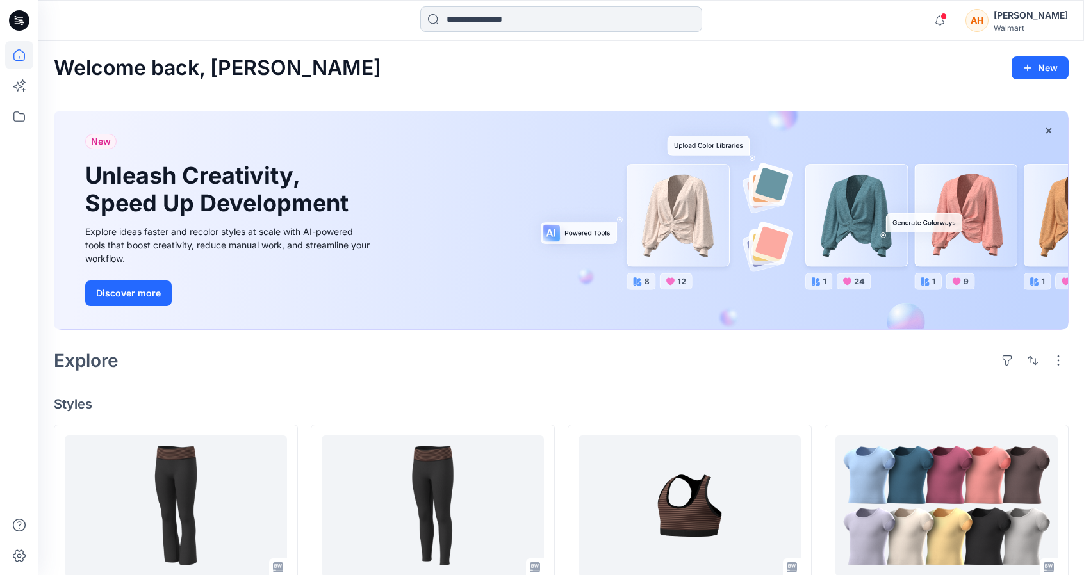
click at [488, 16] on input at bounding box center [561, 19] width 282 height 26
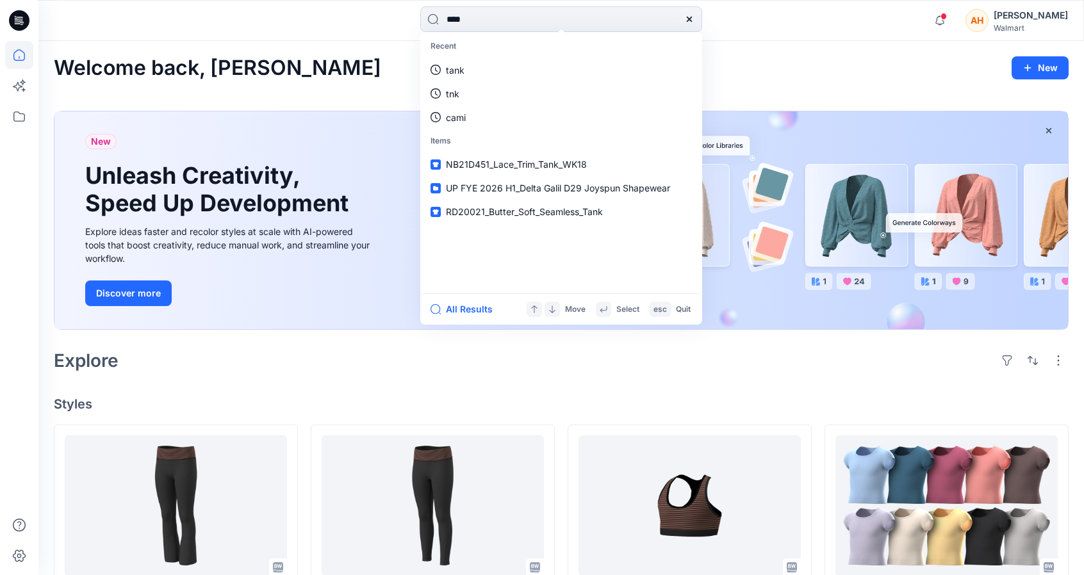
type input "*****"
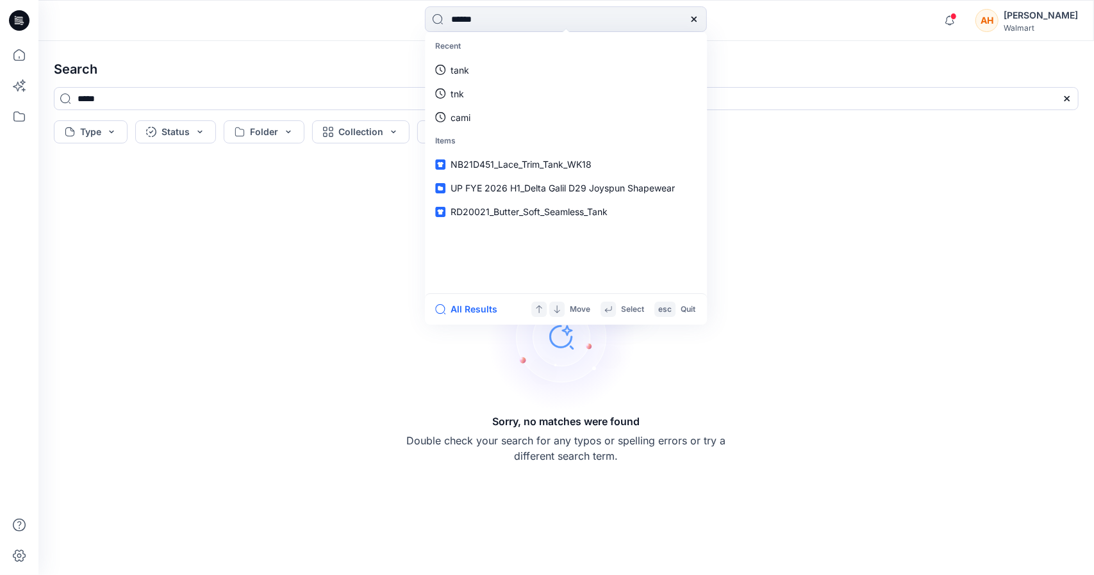
type input "*******"
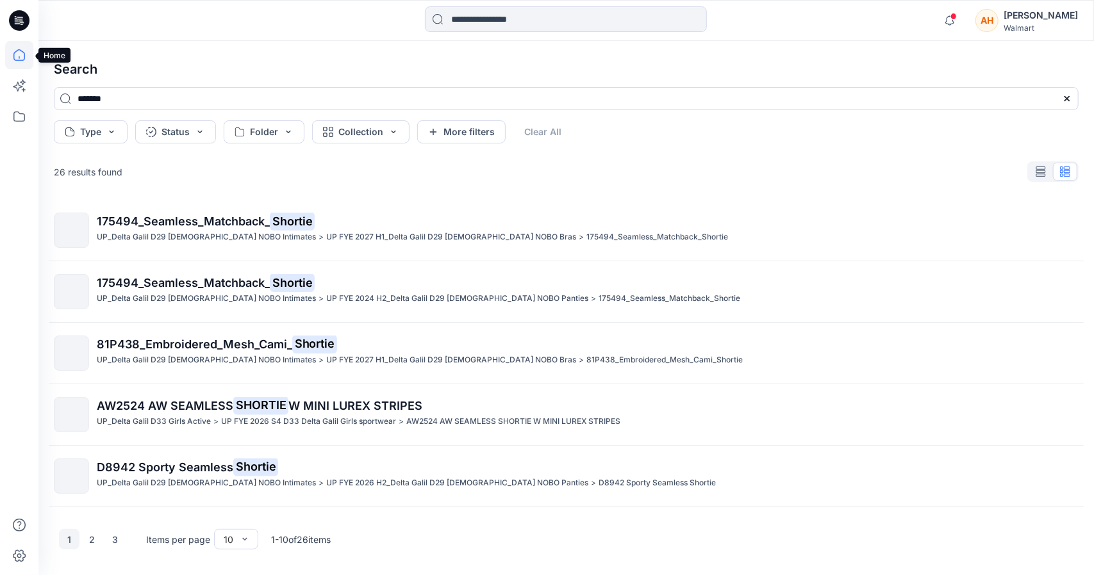
click at [26, 53] on icon at bounding box center [19, 55] width 28 height 28
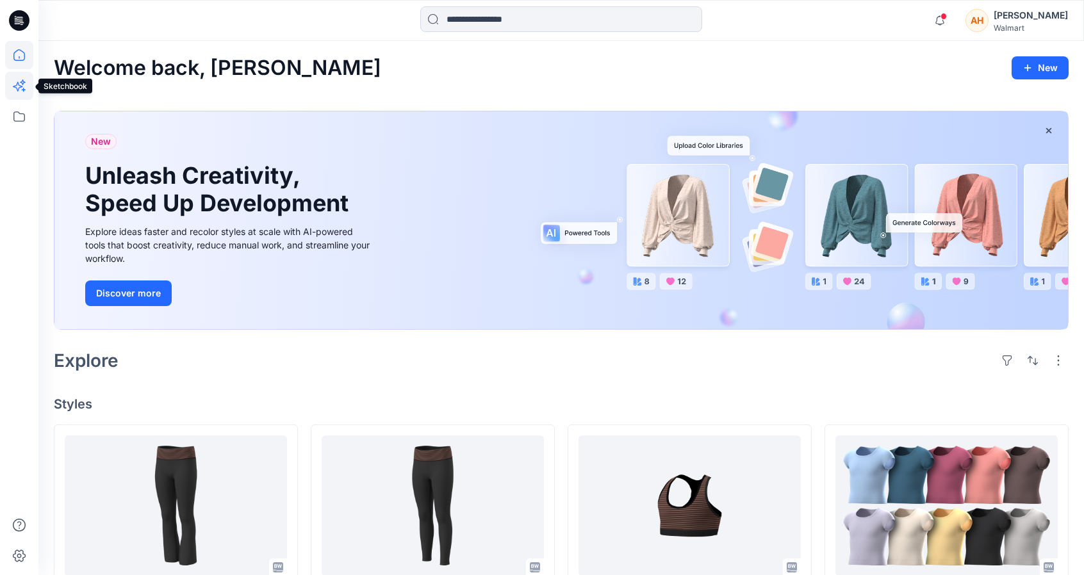
click at [18, 94] on icon at bounding box center [19, 86] width 28 height 28
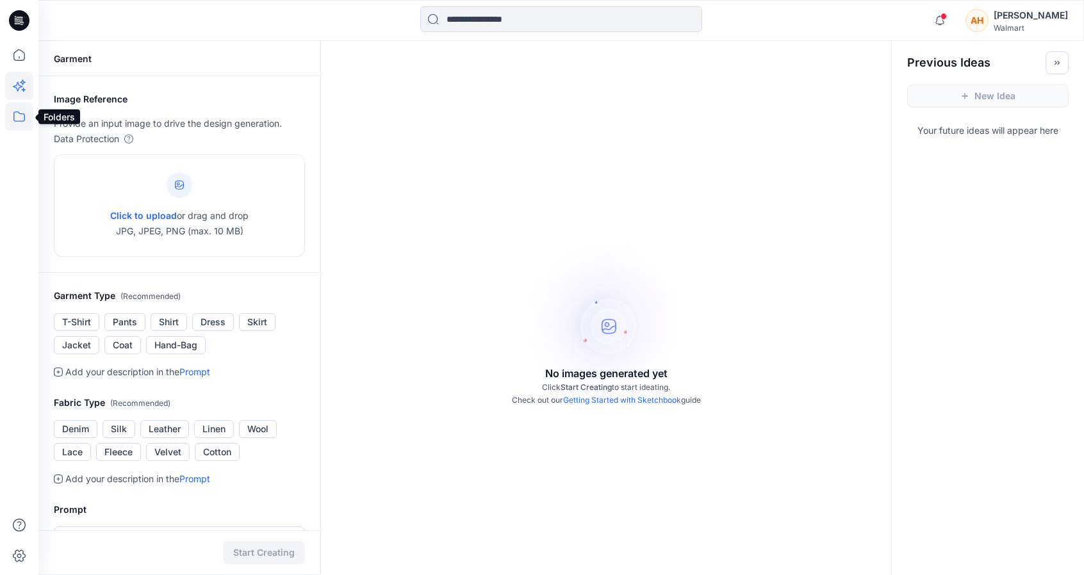
click at [18, 126] on icon at bounding box center [19, 117] width 28 height 28
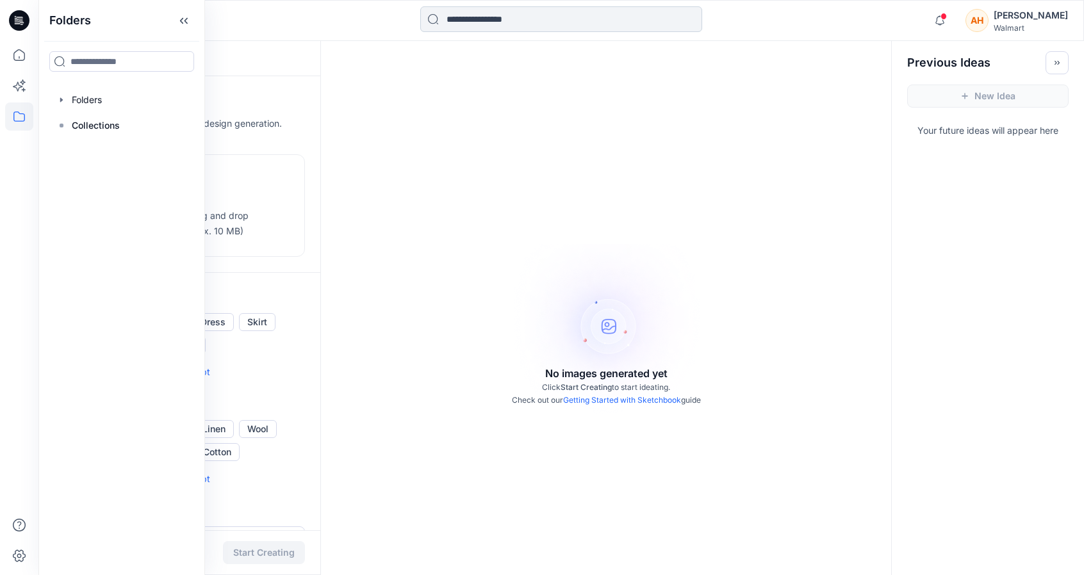
click at [502, 8] on input at bounding box center [561, 19] width 282 height 26
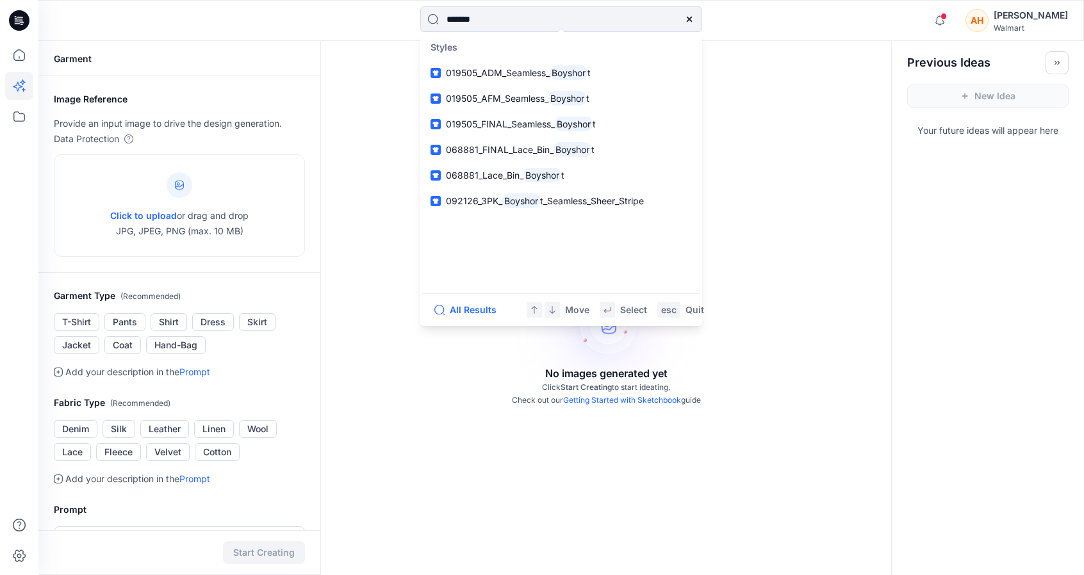
type input "********"
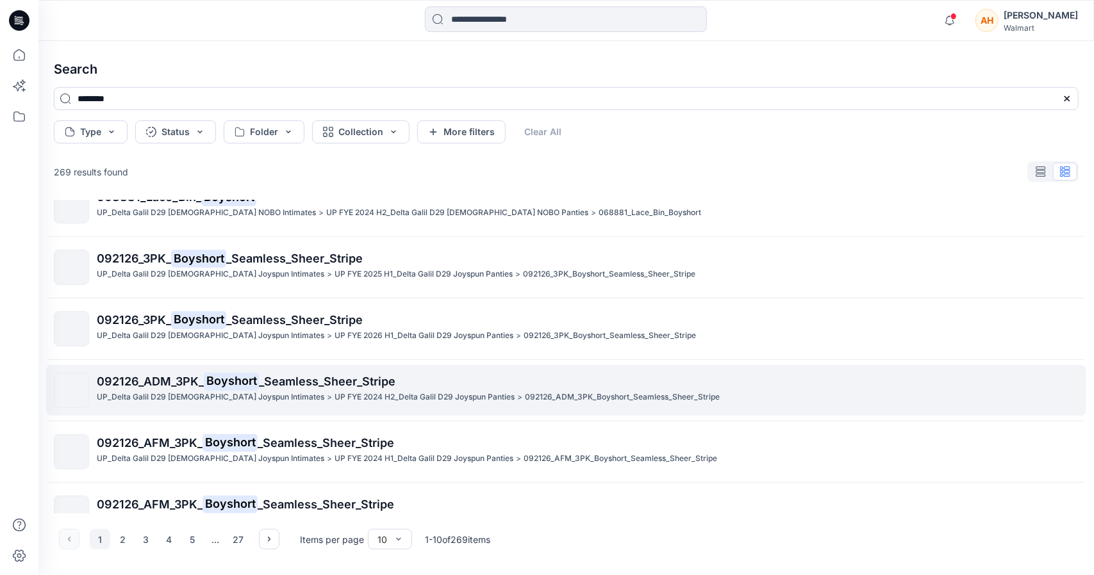
scroll to position [299, 0]
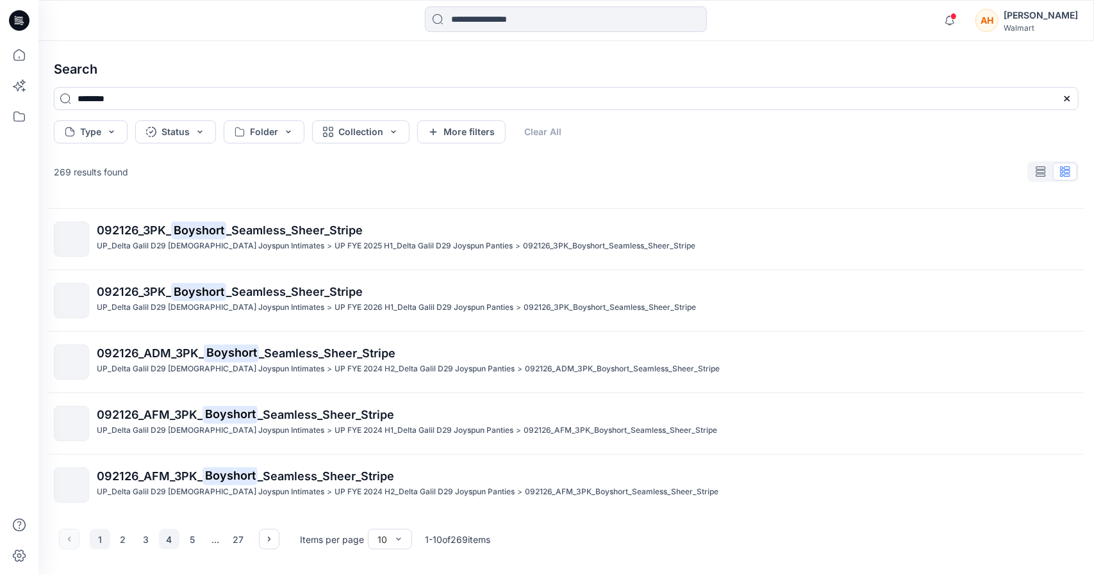
click at [178, 540] on button "4" at bounding box center [169, 539] width 21 height 21
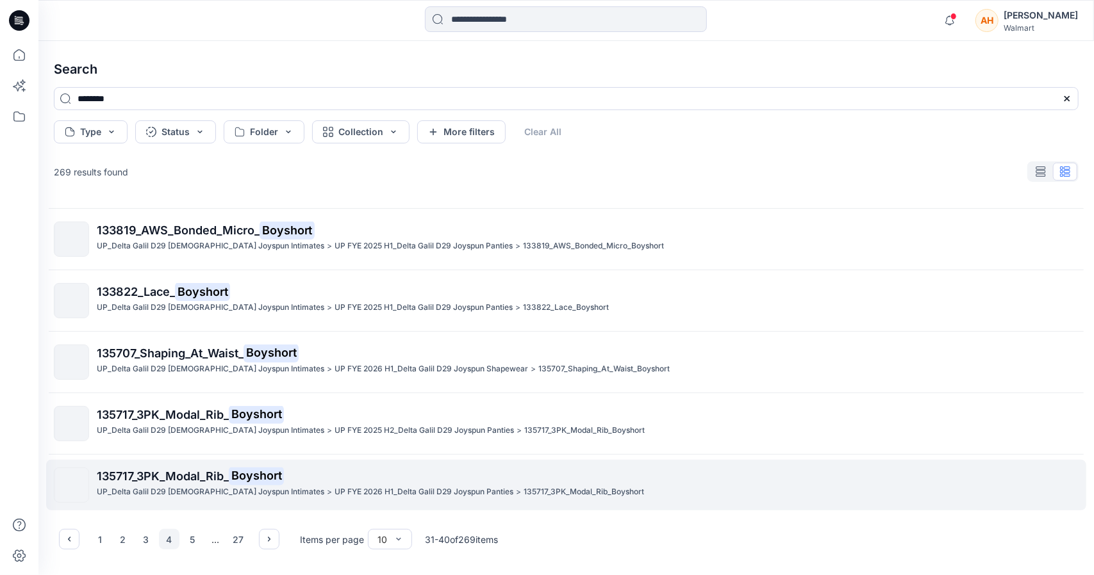
click at [142, 468] on p "135717_3PK_Modal_Rib_ Boyshort" at bounding box center [587, 477] width 981 height 18
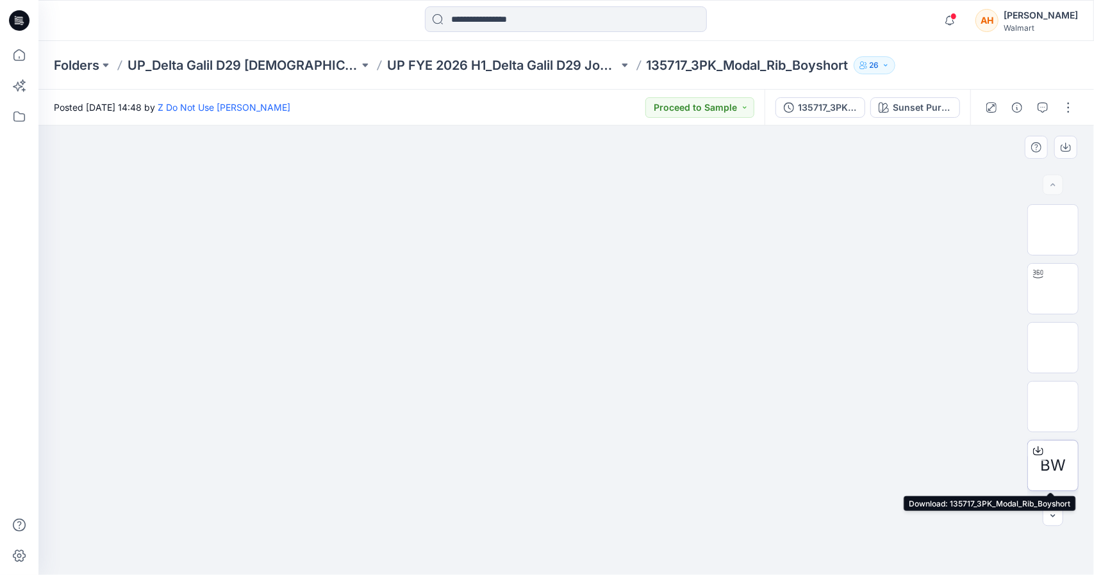
click at [1048, 448] on div "BW" at bounding box center [1052, 465] width 51 height 51
click at [487, 22] on input at bounding box center [566, 19] width 282 height 26
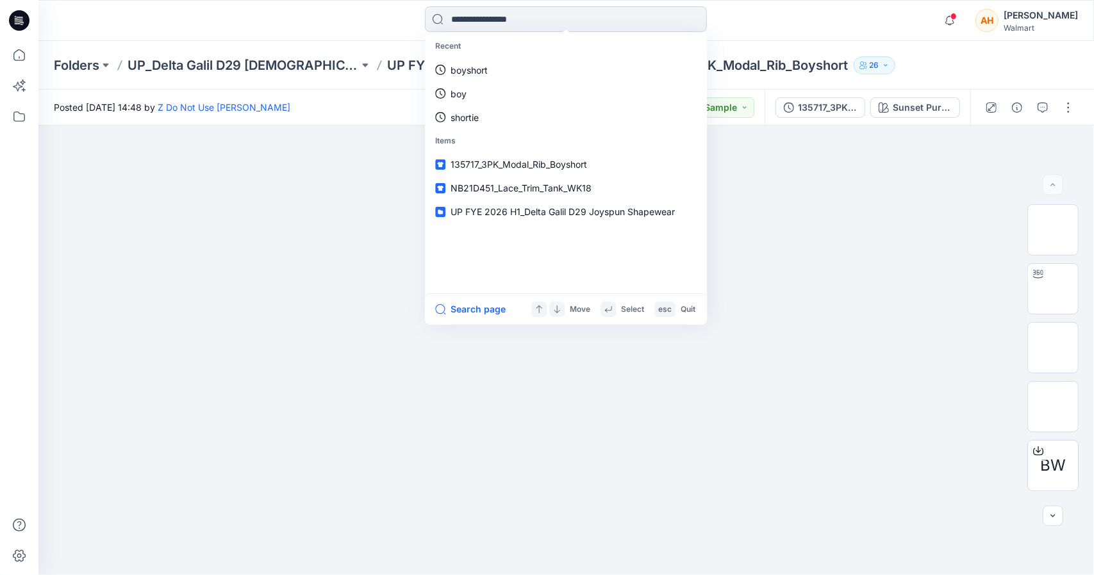
type input "*"
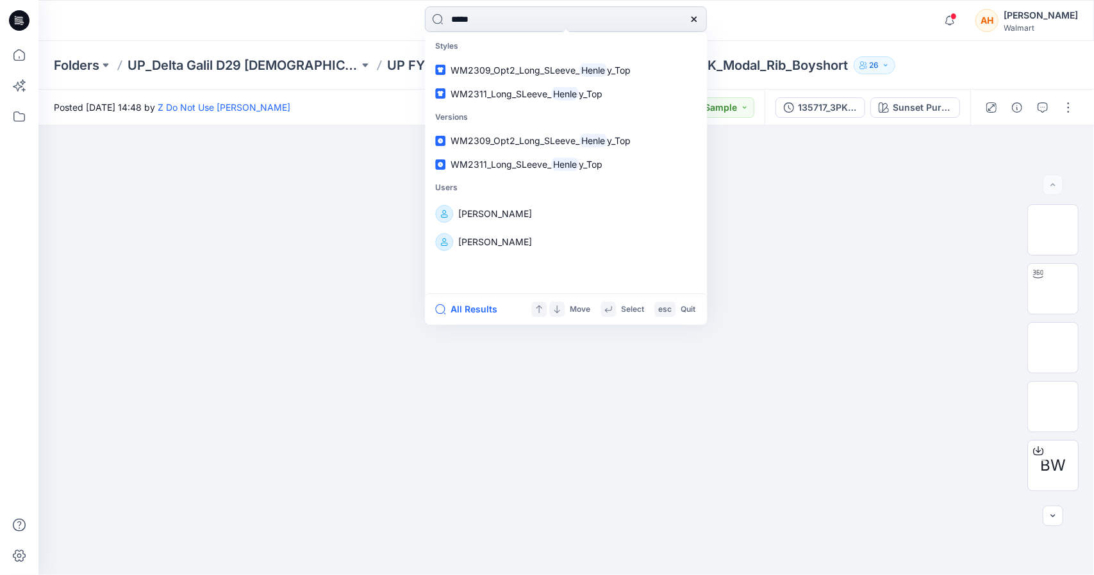
type input "******"
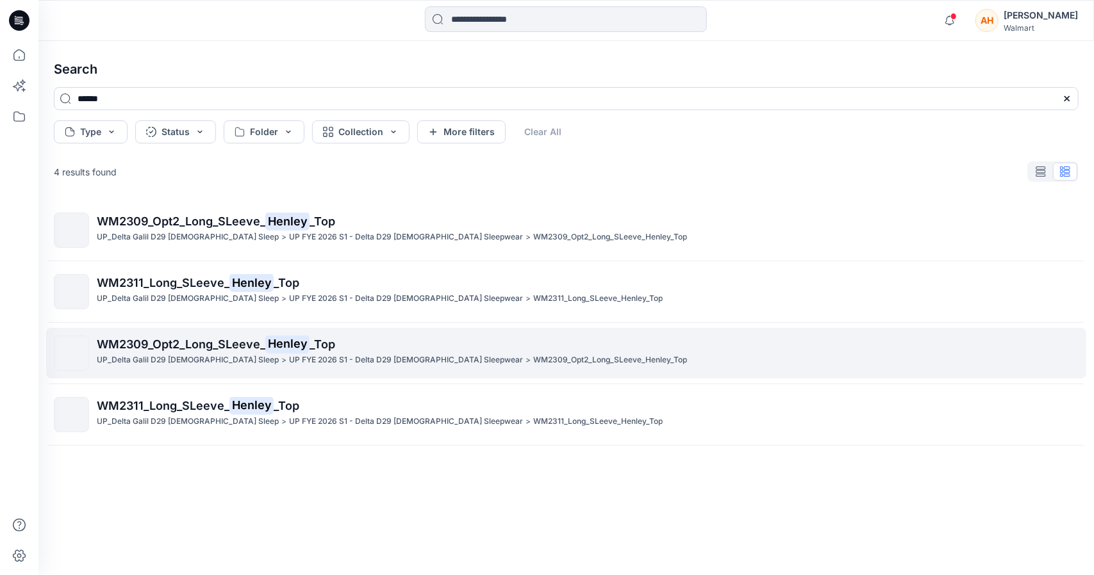
click at [142, 352] on p "WM2309_Opt2_Long_SLeeve_ Henley _Top" at bounding box center [587, 345] width 981 height 18
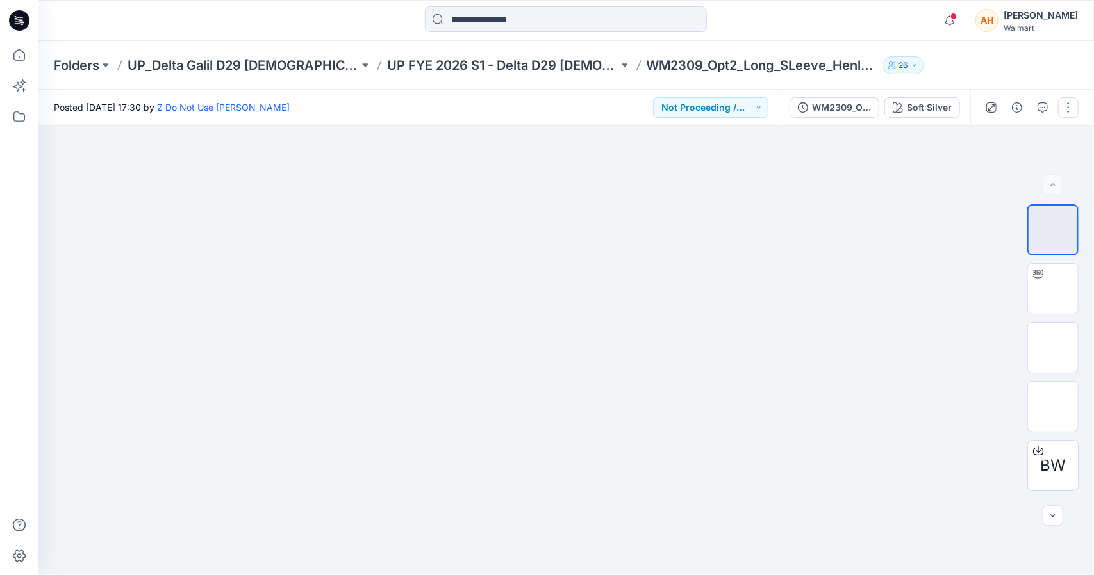
click at [1066, 107] on button "button" at bounding box center [1068, 107] width 21 height 21
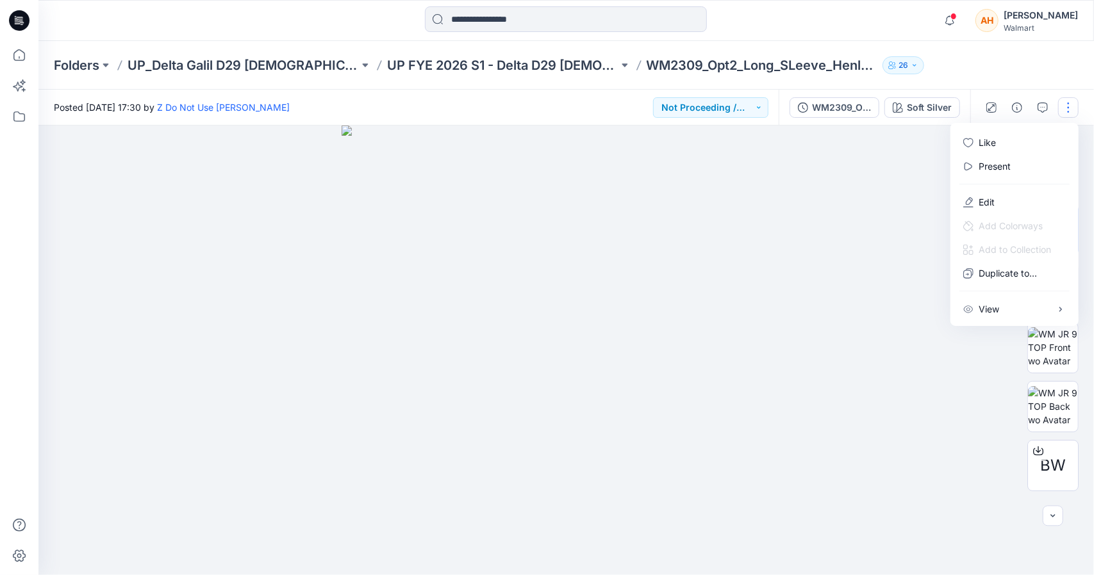
click at [983, 70] on div "Folders UP_Delta Galil D29 Ladies Sleep UP FYE 2026 S1 - Delta D29 Ladies Sleep…" at bounding box center [565, 65] width 1055 height 49
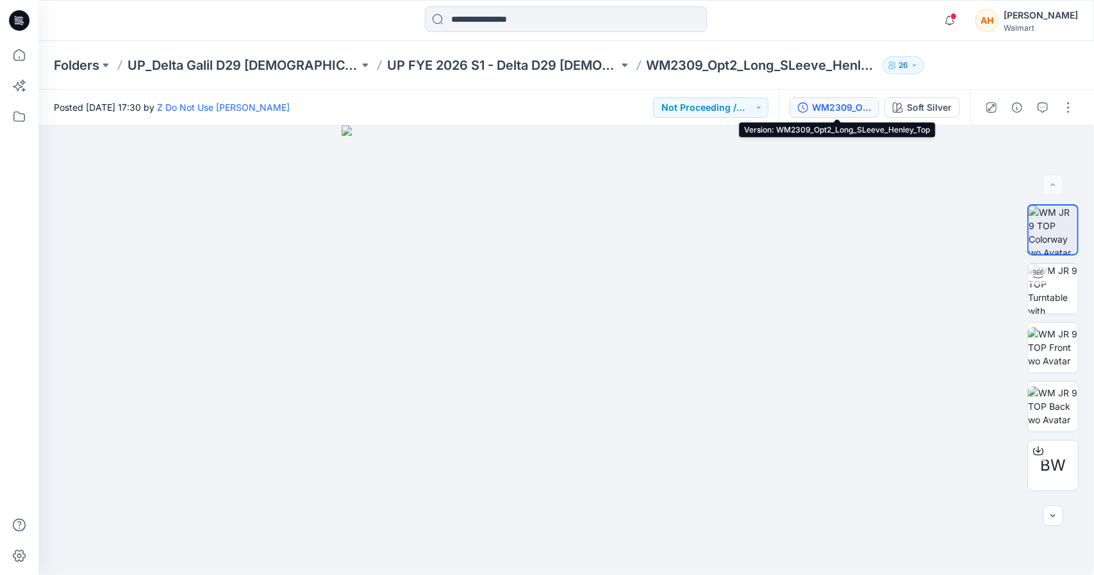
click at [846, 112] on div "WM2309_Opt2_Long_SLeeve_Henley_Top" at bounding box center [841, 108] width 59 height 14
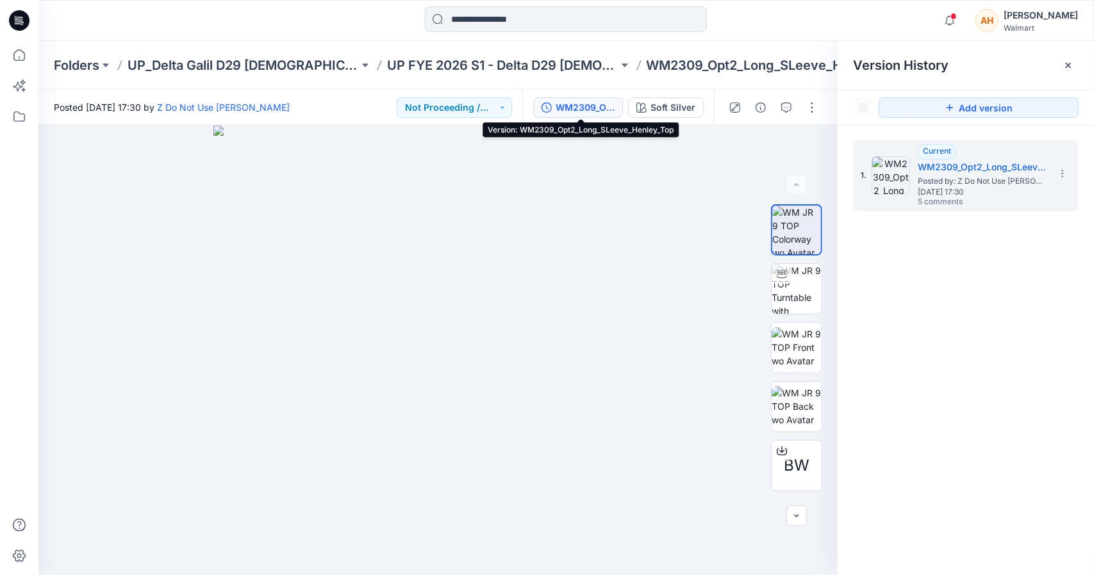
click at [582, 111] on div "WM2309_Opt2_Long_SLeeve_Henley_Top" at bounding box center [584, 108] width 59 height 14
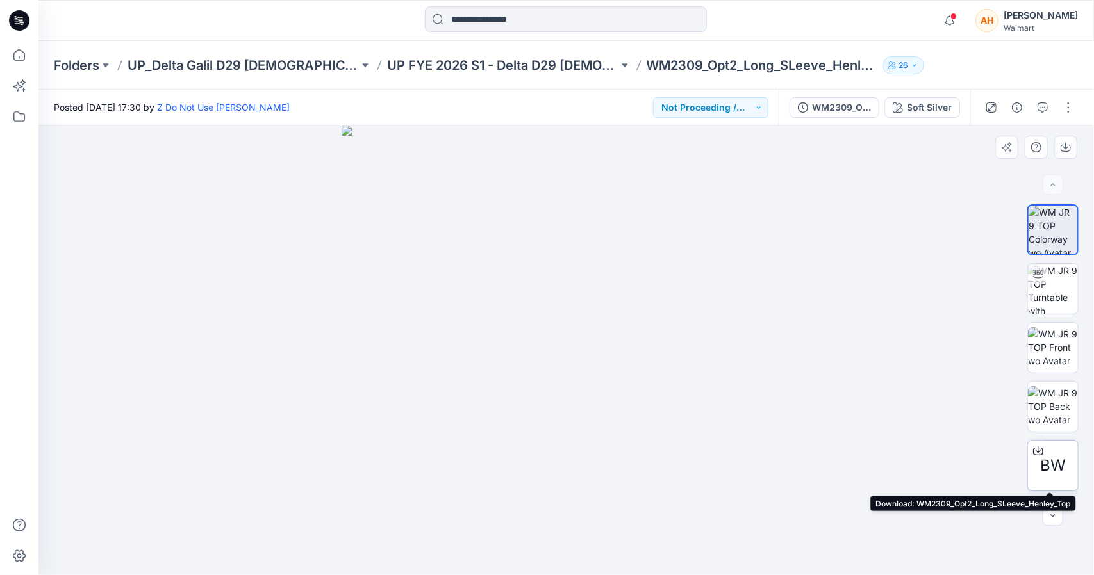
click at [1034, 453] on icon at bounding box center [1038, 451] width 10 height 10
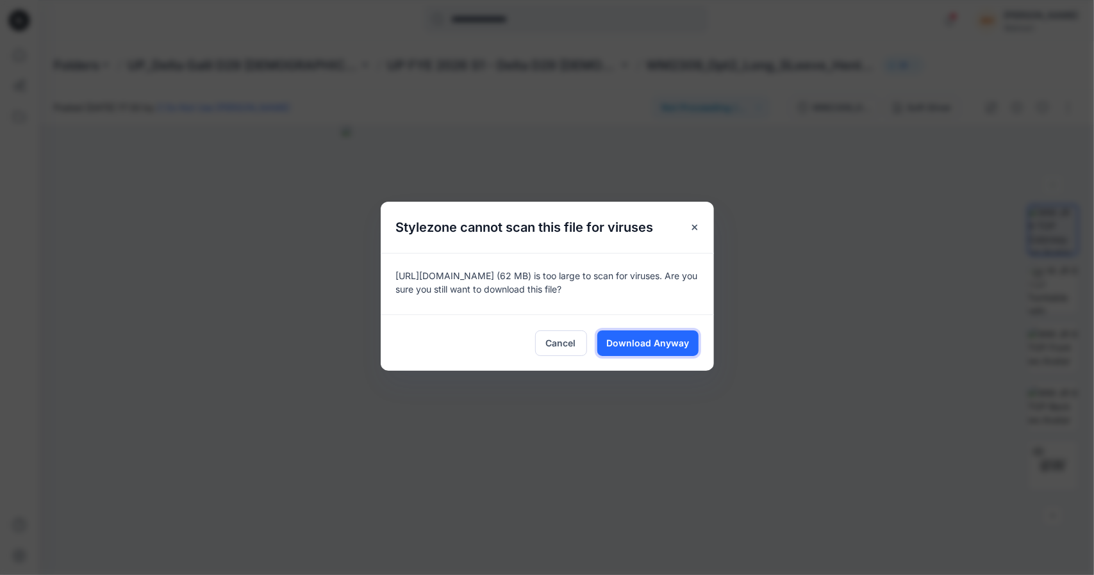
click at [650, 361] on div "Cancel Download Anyway" at bounding box center [547, 343] width 333 height 56
click at [655, 333] on button "Download Anyway" at bounding box center [647, 344] width 101 height 26
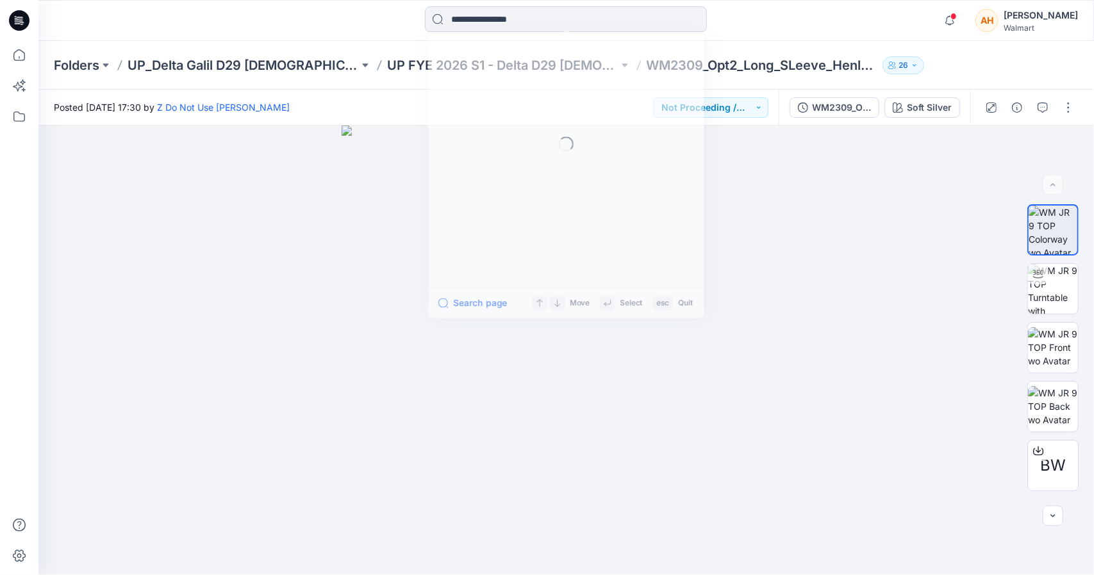
click at [671, 21] on input at bounding box center [566, 19] width 282 height 26
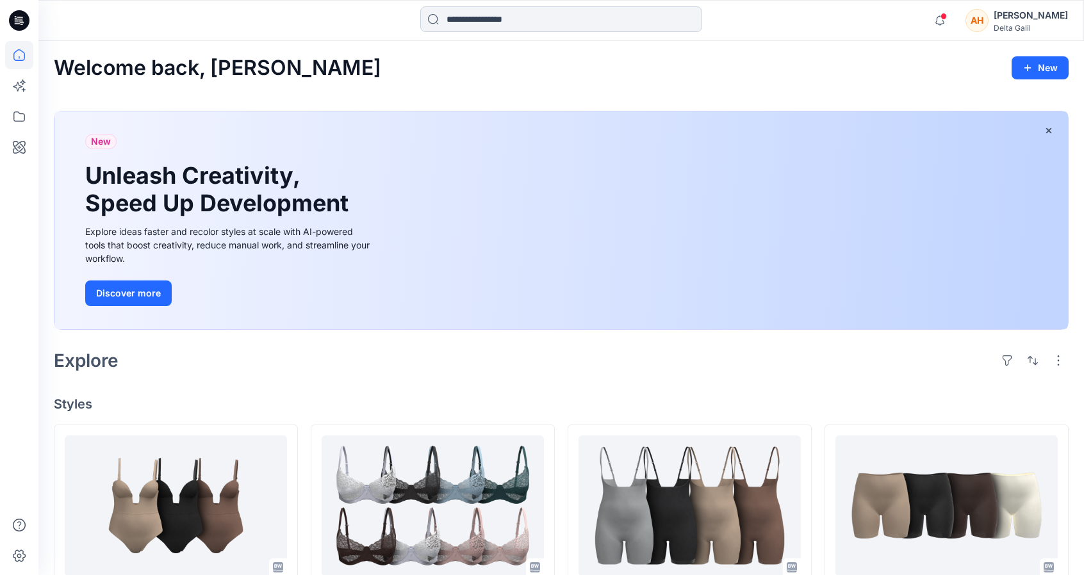
click at [462, 17] on input at bounding box center [561, 19] width 282 height 26
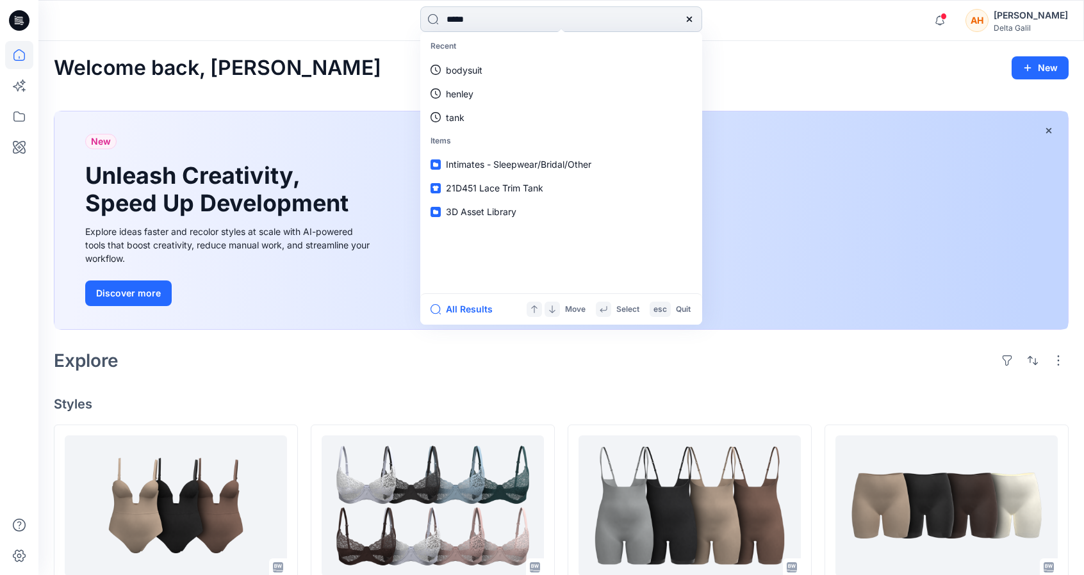
type input "******"
